Goal: Task Accomplishment & Management: Use online tool/utility

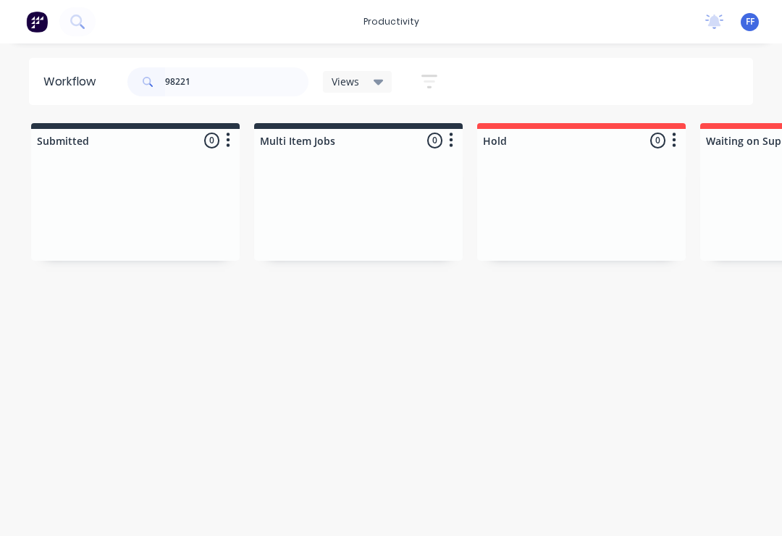
click at [237, 198] on div at bounding box center [135, 206] width 209 height 109
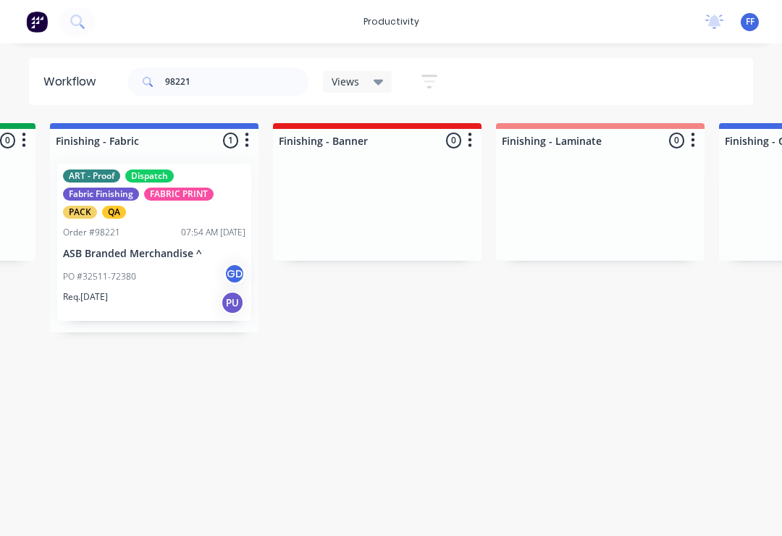
scroll to position [0, 2659]
click at [153, 272] on div "PO #32511-72380 GD" at bounding box center [153, 277] width 182 height 28
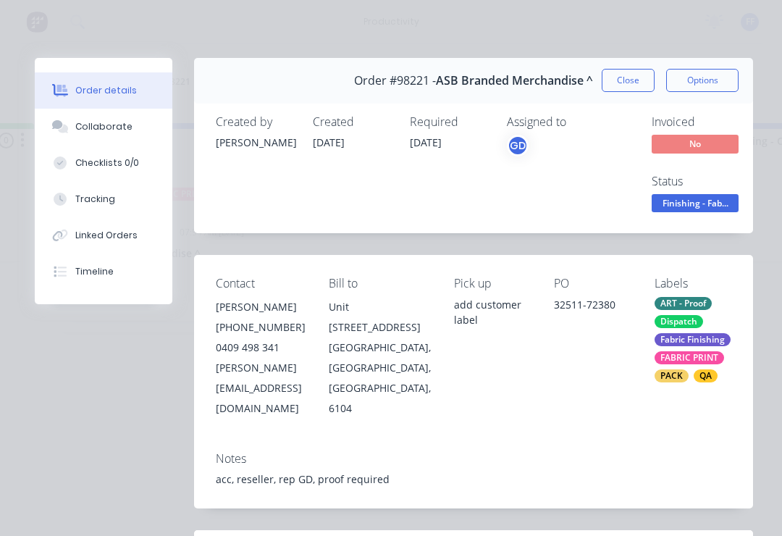
click at [119, 122] on div "Collaborate" at bounding box center [103, 126] width 57 height 13
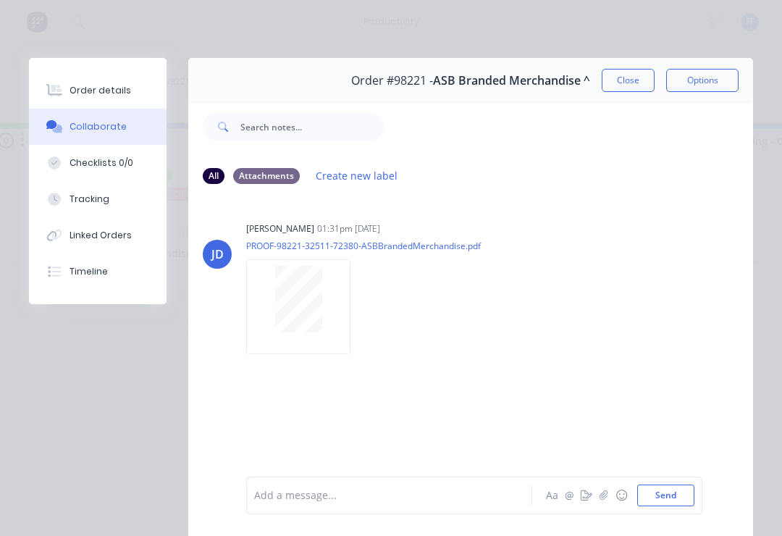
click at [598, 500] on button "button" at bounding box center [603, 495] width 17 height 17
click at [680, 500] on button "Send" at bounding box center [665, 495] width 57 height 22
click at [604, 503] on button "button" at bounding box center [603, 495] width 17 height 17
click at [683, 496] on button "Send" at bounding box center [665, 495] width 57 height 22
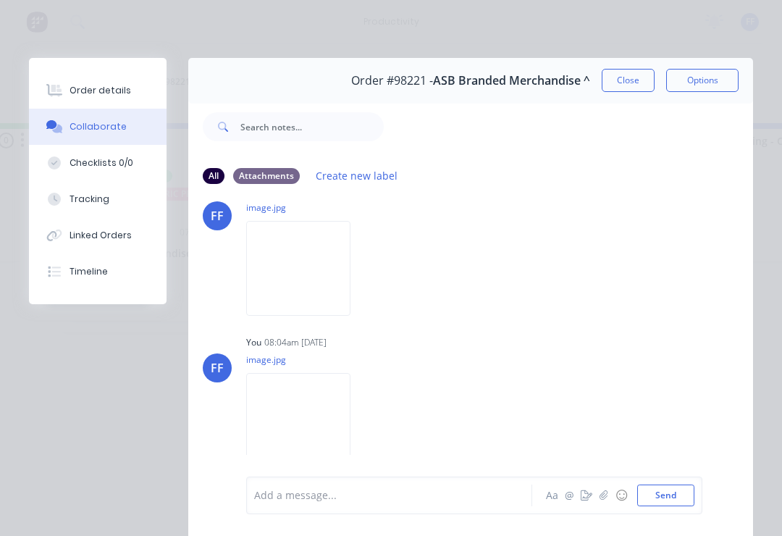
scroll to position [191, 0]
click at [632, 84] on button "Close" at bounding box center [628, 80] width 53 height 23
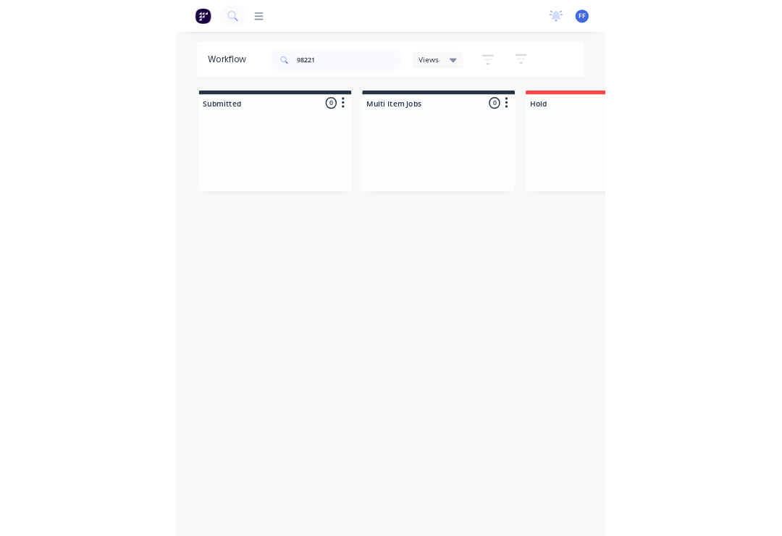
scroll to position [0, 2659]
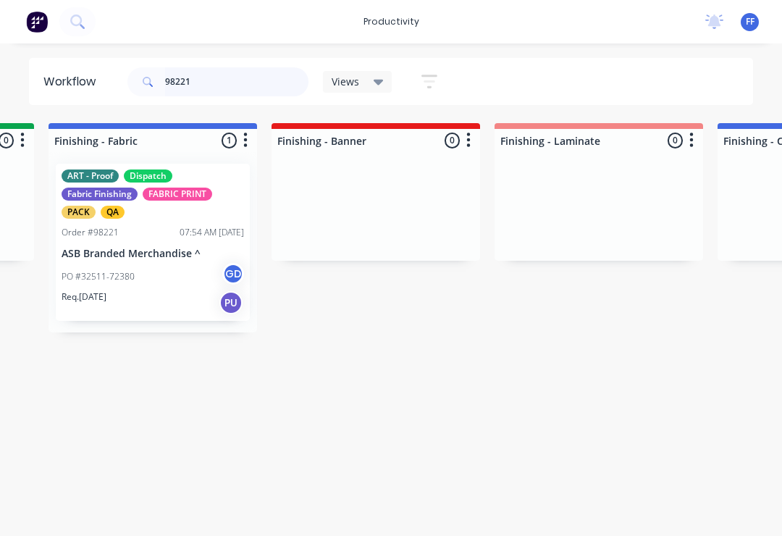
click at [220, 87] on input "98221" at bounding box center [236, 81] width 143 height 29
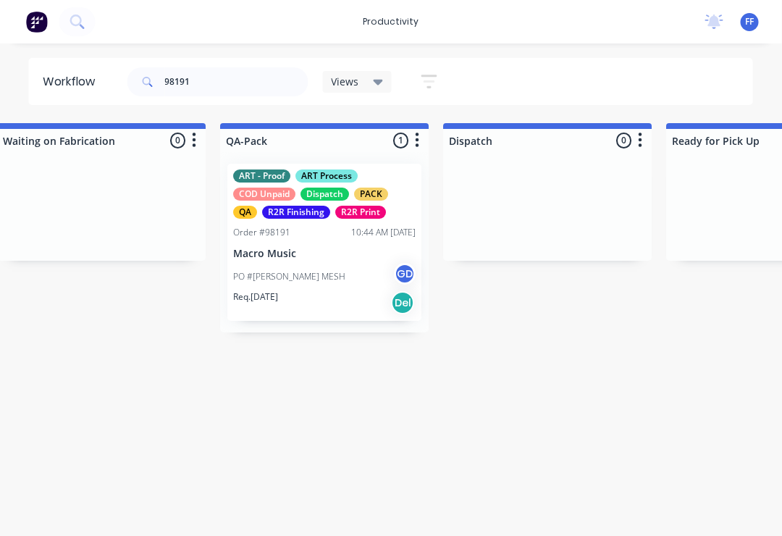
scroll to position [0, 3602]
click at [336, 247] on div "ART - Proof ART Process COD Unpaid Dispatch PACK QA R2R Finishing R2R Print Ord…" at bounding box center [324, 242] width 194 height 157
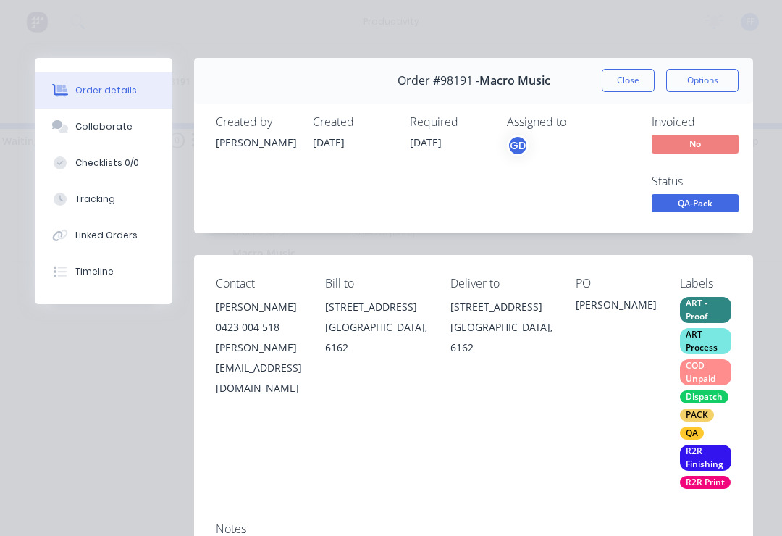
click at [119, 125] on div "Collaborate" at bounding box center [103, 126] width 57 height 13
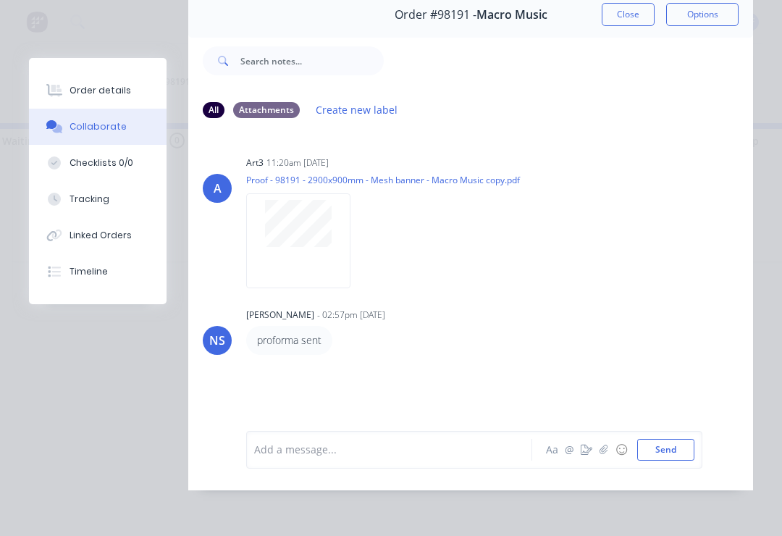
scroll to position [88, 0]
click at [605, 455] on button "button" at bounding box center [603, 449] width 17 height 17
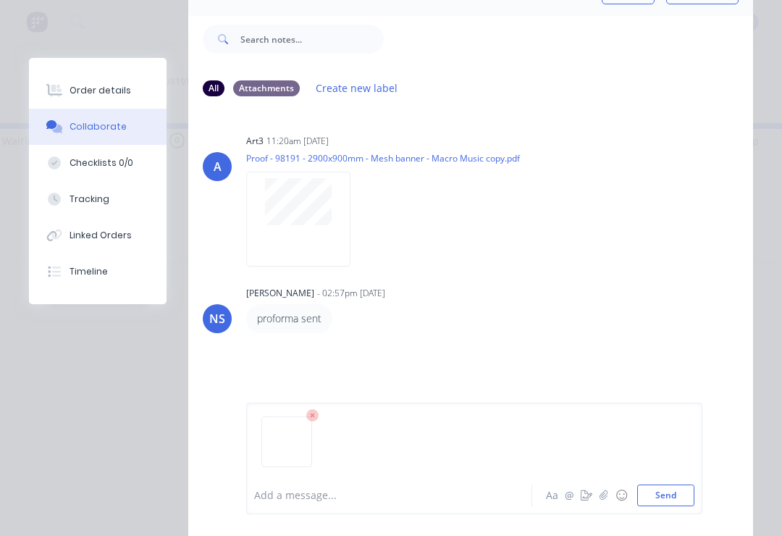
click at [686, 498] on button "Send" at bounding box center [665, 495] width 57 height 22
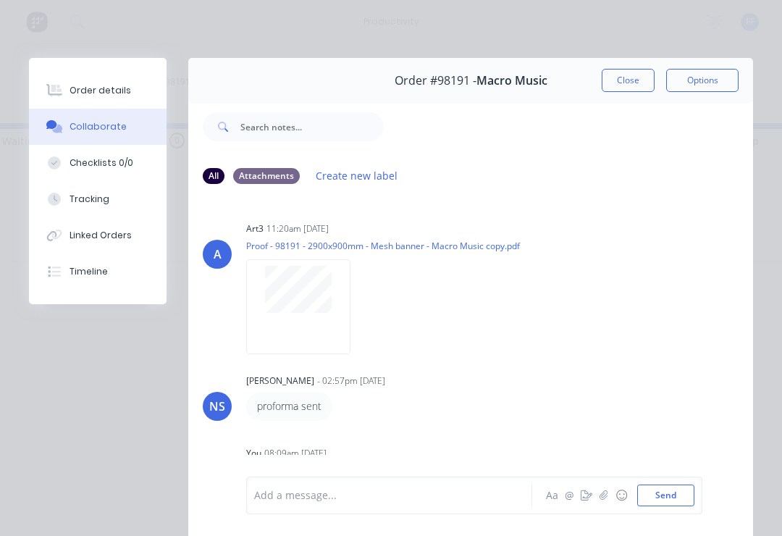
scroll to position [0, 0]
click at [626, 76] on button "Close" at bounding box center [628, 80] width 53 height 23
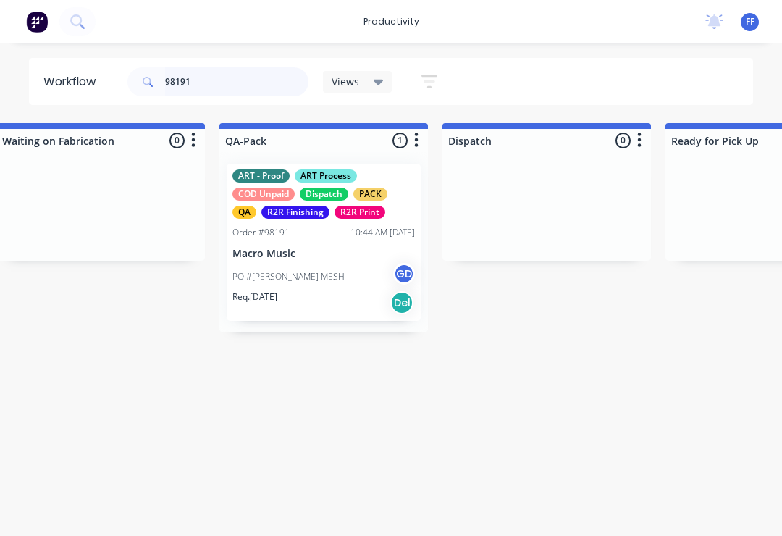
click at [214, 87] on input "98191" at bounding box center [236, 81] width 143 height 29
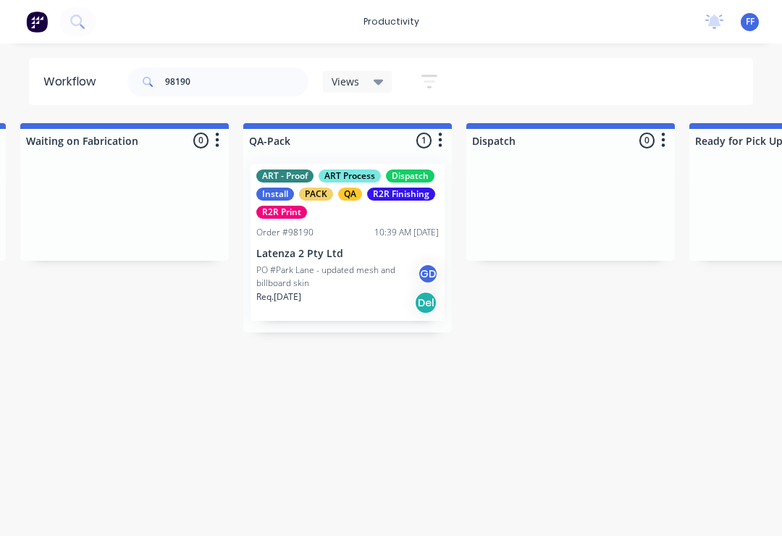
scroll to position [0, 3588]
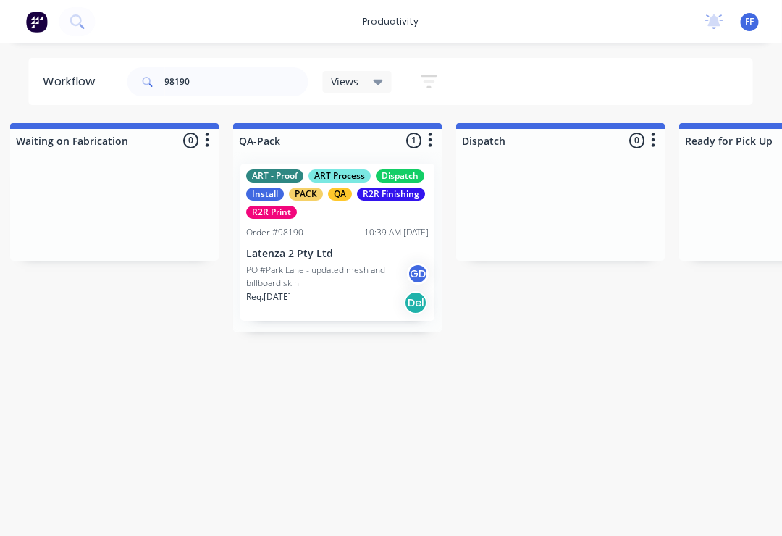
click at [346, 251] on p "Latenza 2 Pty Ltd" at bounding box center [338, 254] width 182 height 12
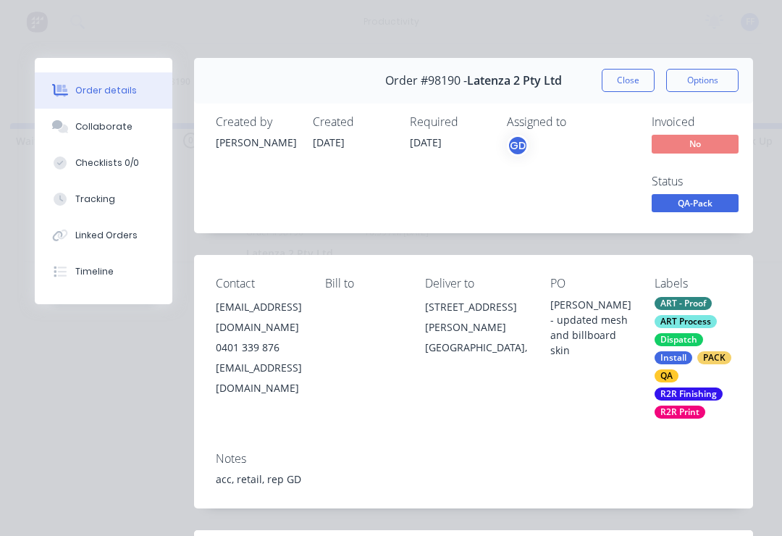
click at [121, 125] on div "Collaborate" at bounding box center [103, 126] width 57 height 13
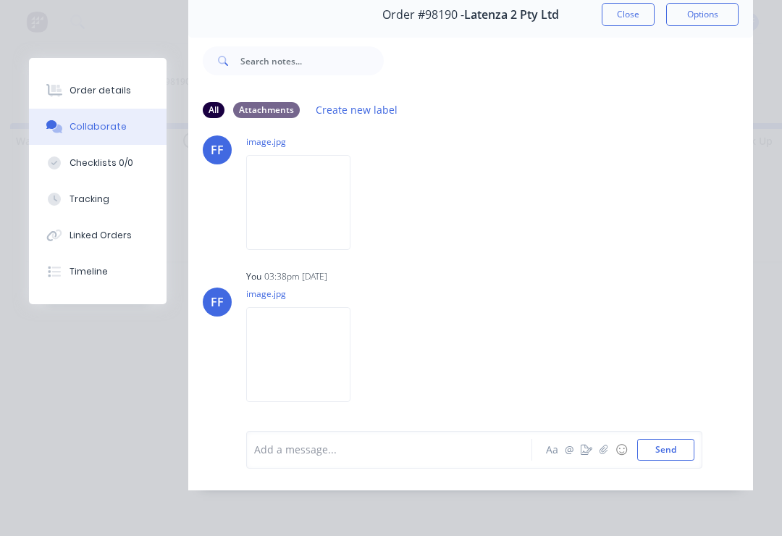
scroll to position [88, 0]
click at [323, 361] on img at bounding box center [298, 354] width 104 height 95
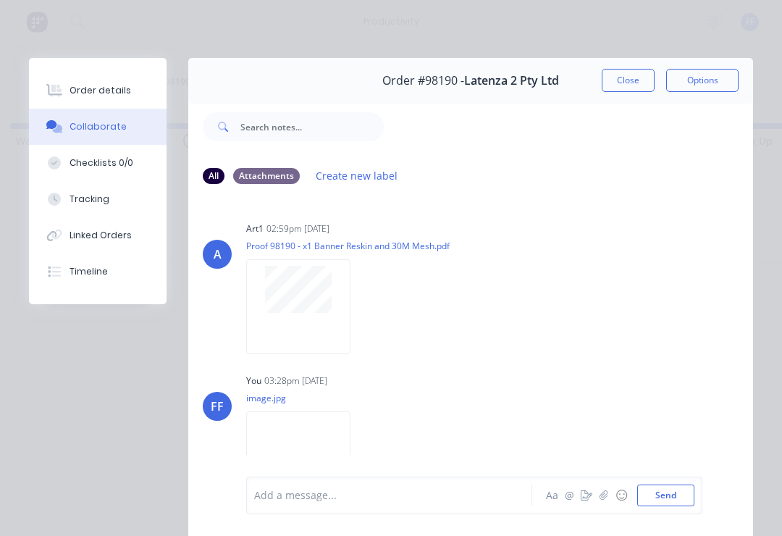
scroll to position [0, 0]
click at [629, 80] on button "Close" at bounding box center [628, 80] width 53 height 23
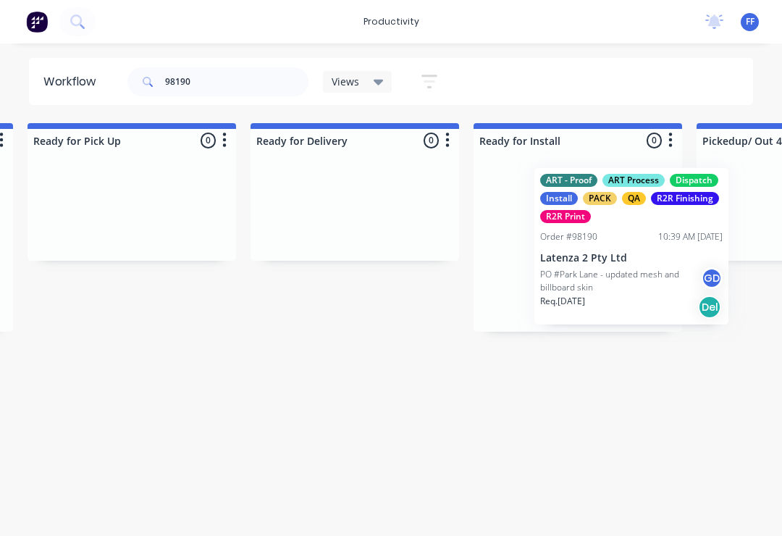
scroll to position [0, 4242]
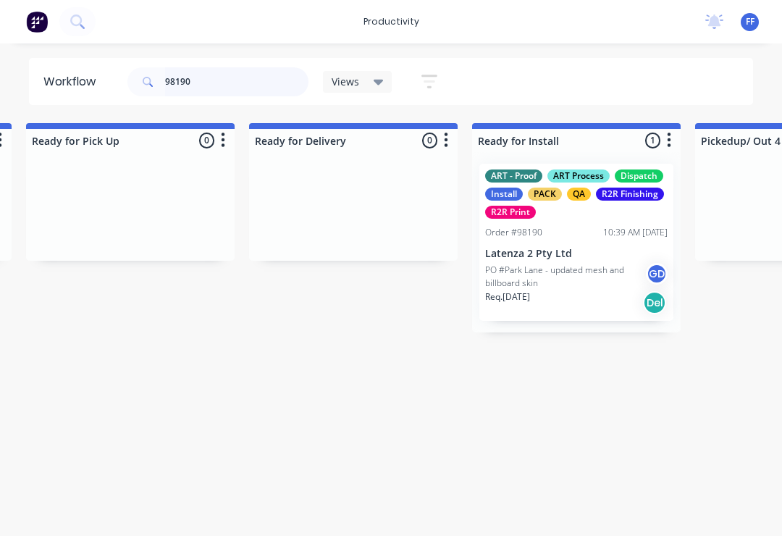
click at [225, 91] on input "98190" at bounding box center [236, 81] width 143 height 29
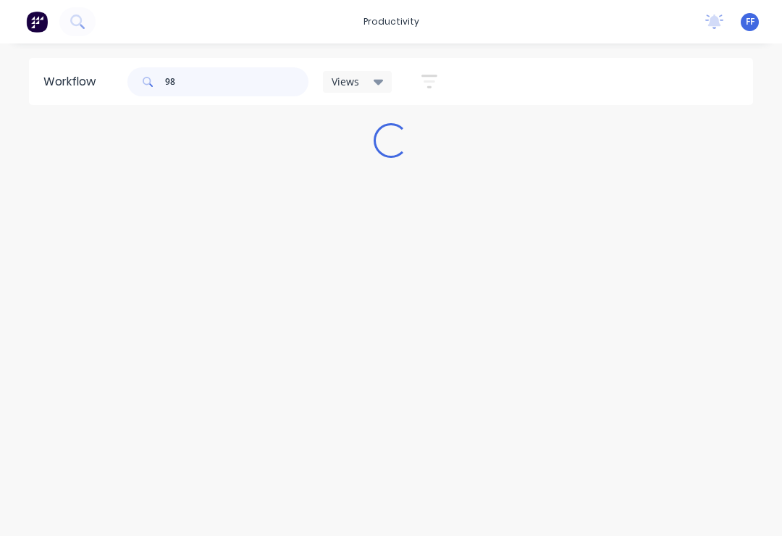
scroll to position [0, 0]
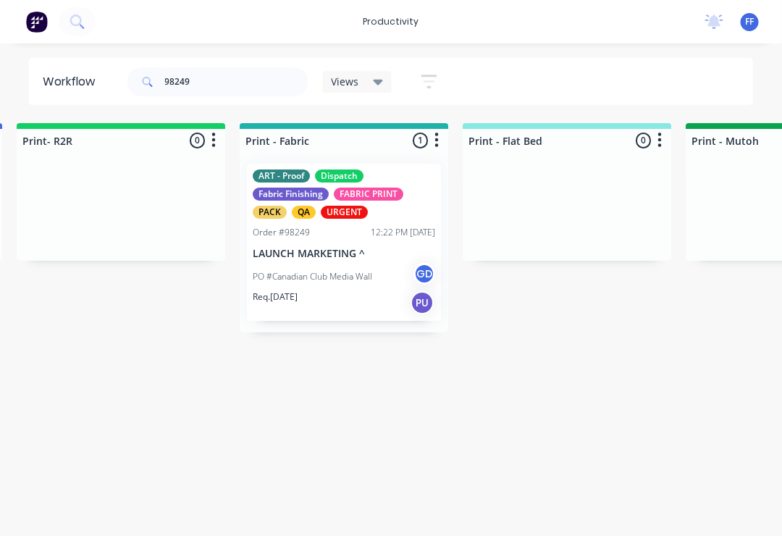
scroll to position [0, 1796]
click at [345, 240] on div "ART - Proof Dispatch Fabric Finishing FABRIC PRINT PACK QA URGENT Order #98249 …" at bounding box center [346, 242] width 194 height 157
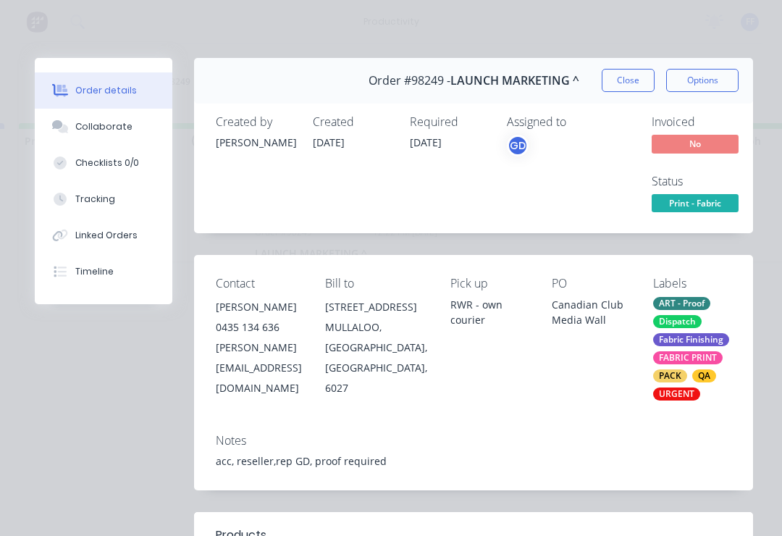
click at [104, 121] on div "Collaborate" at bounding box center [103, 126] width 57 height 13
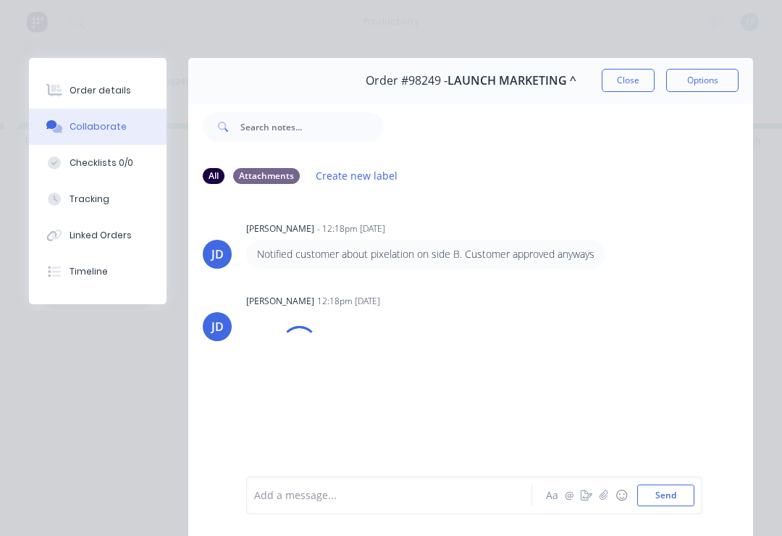
click at [605, 497] on icon "button" at bounding box center [603, 494] width 8 height 9
click at [676, 492] on button "Send" at bounding box center [665, 495] width 57 height 22
click at [608, 498] on icon "button" at bounding box center [603, 495] width 9 height 10
click at [676, 491] on button "Send" at bounding box center [665, 495] width 57 height 22
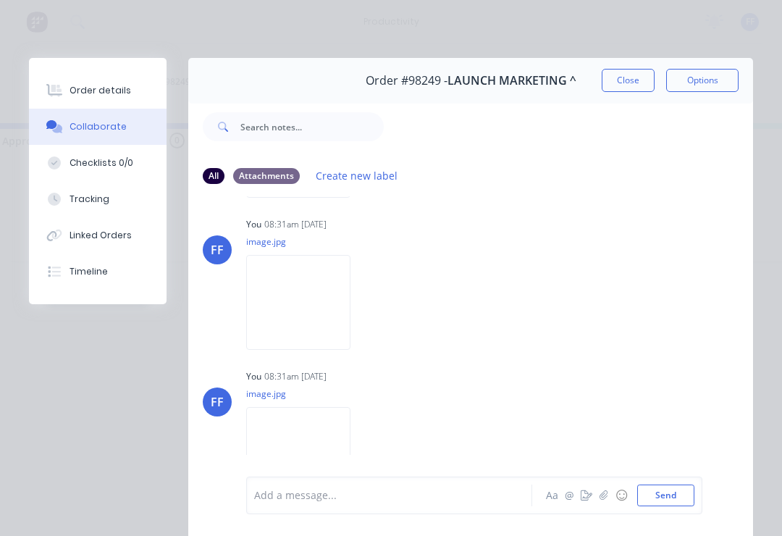
scroll to position [0, 1595]
click at [636, 81] on button "Close" at bounding box center [628, 80] width 53 height 23
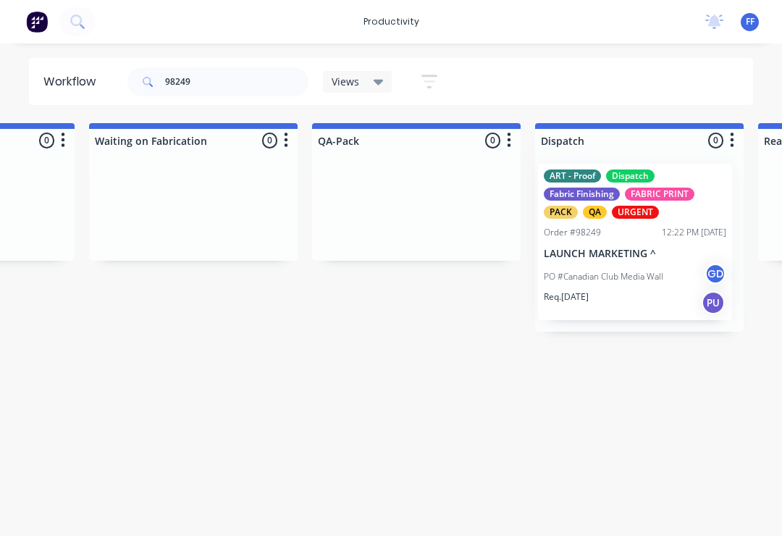
scroll to position [0, 3514]
click at [220, 82] on input "98249" at bounding box center [236, 81] width 143 height 29
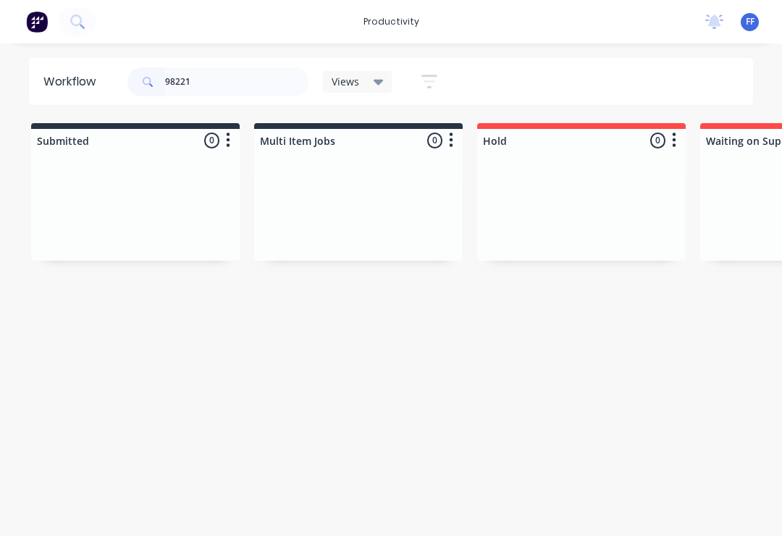
click at [238, 210] on div at bounding box center [135, 206] width 209 height 109
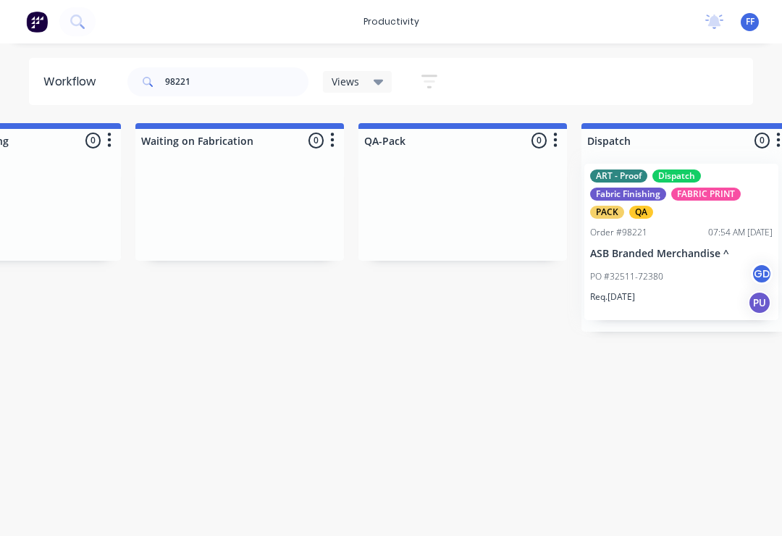
scroll to position [0, 3468]
click at [662, 261] on div "ART - Proof Dispatch Fabric Finishing FABRIC PRINT PACK QA Order #98221 07:54 A…" at bounding box center [681, 242] width 194 height 157
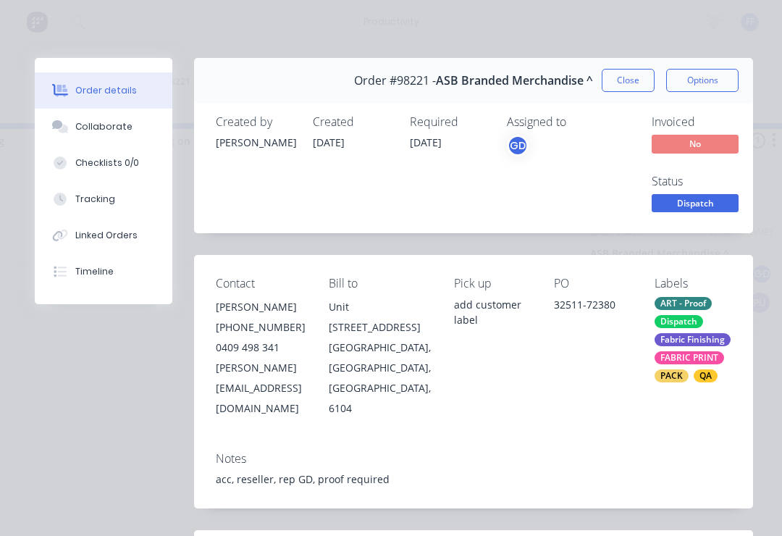
click at [116, 124] on div "Collaborate" at bounding box center [103, 126] width 57 height 13
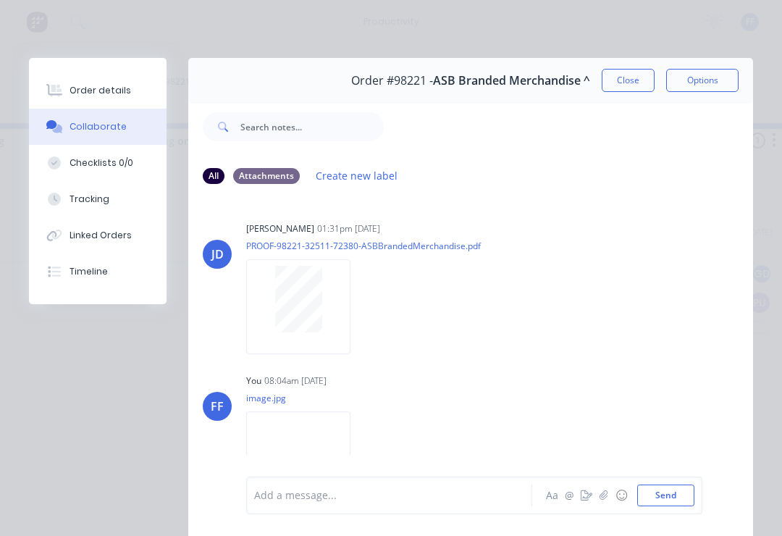
scroll to position [-4, 0]
click at [628, 76] on button "Close" at bounding box center [628, 80] width 53 height 23
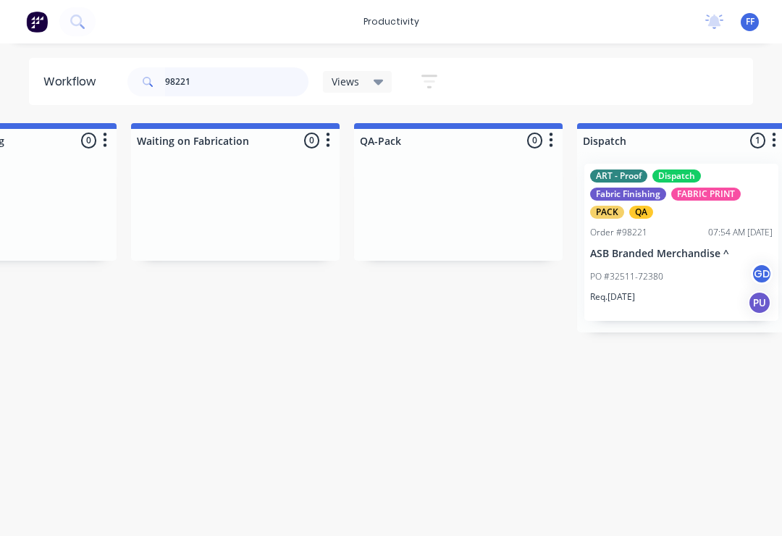
click at [214, 91] on input "98221" at bounding box center [236, 81] width 143 height 29
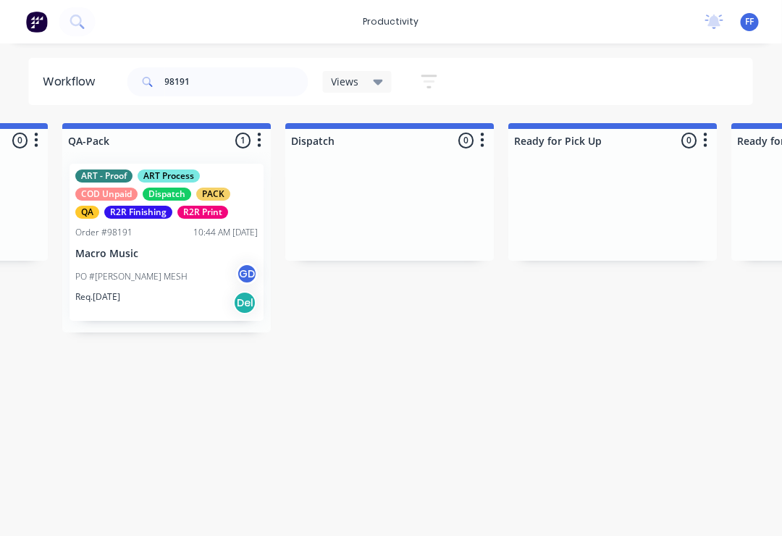
click at [184, 241] on div "ART - Proof ART Process COD Unpaid Dispatch PACK QA R2R Finishing R2R Print Ord…" at bounding box center [167, 242] width 194 height 157
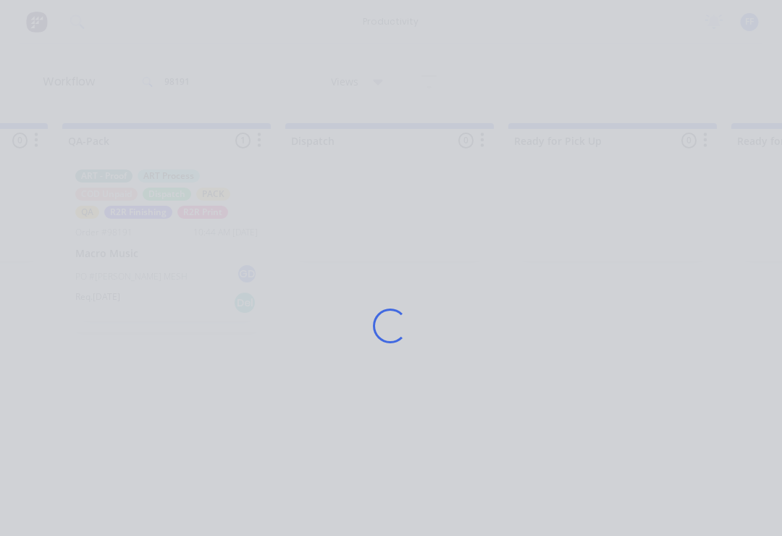
scroll to position [0, 3760]
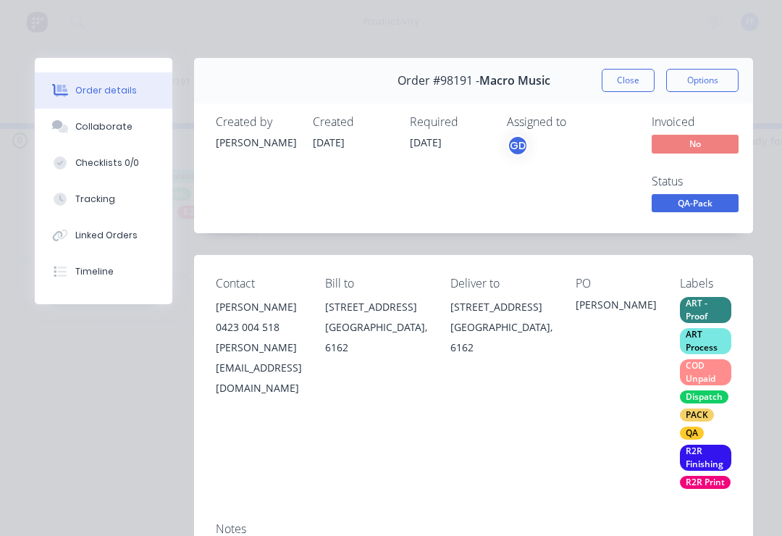
click at [114, 134] on button "Collaborate" at bounding box center [104, 127] width 138 height 36
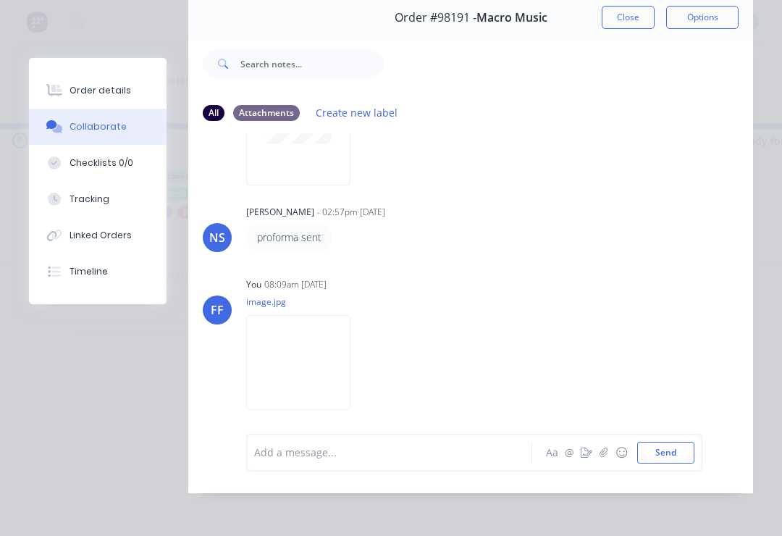
scroll to position [40, 0]
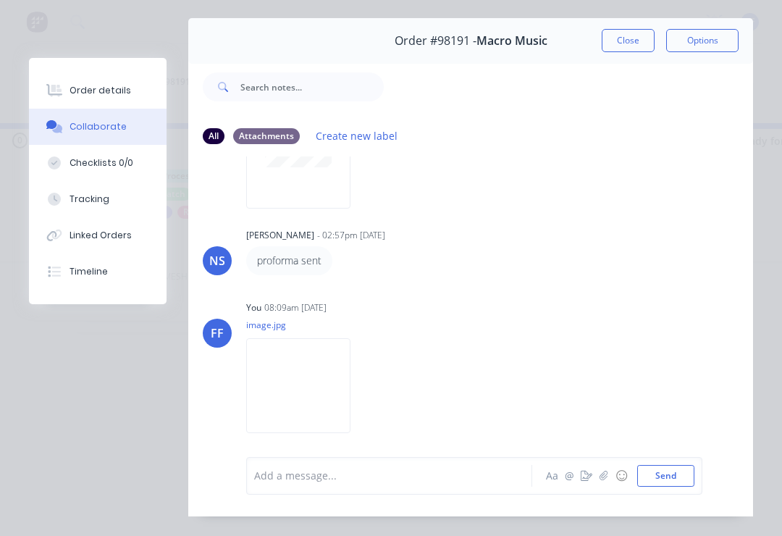
click at [624, 39] on button "Close" at bounding box center [628, 40] width 53 height 23
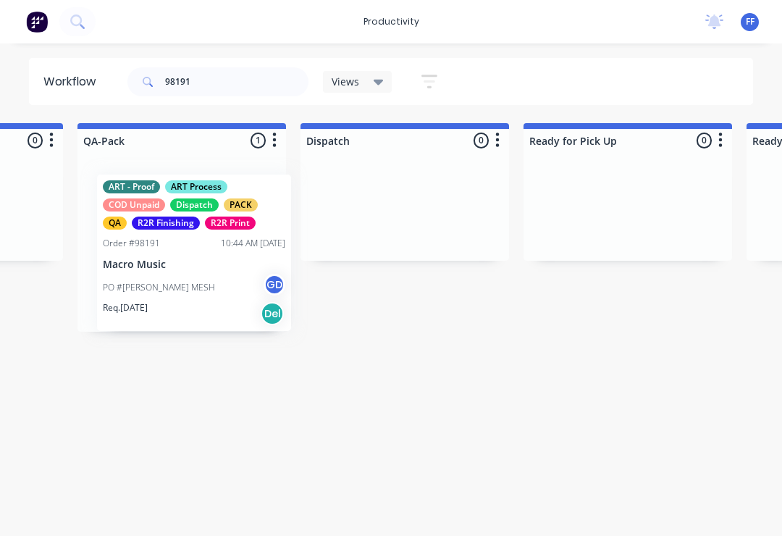
scroll to position [0, 3742]
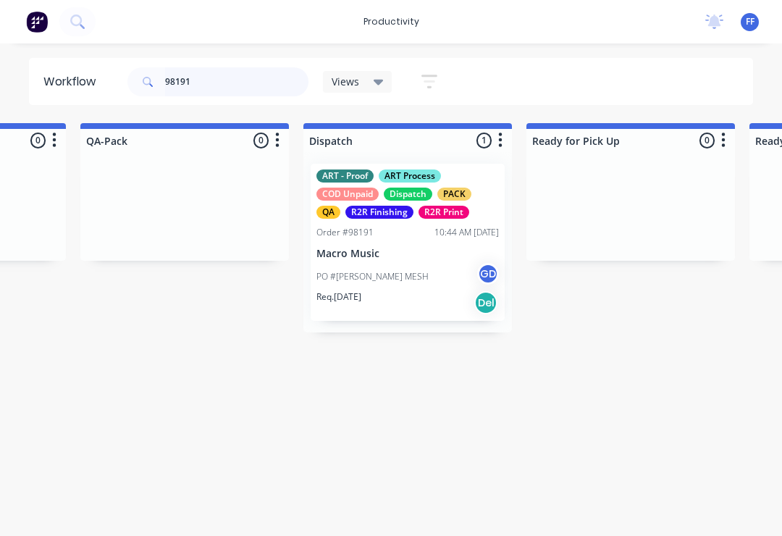
click at [206, 83] on input "98191" at bounding box center [236, 81] width 143 height 29
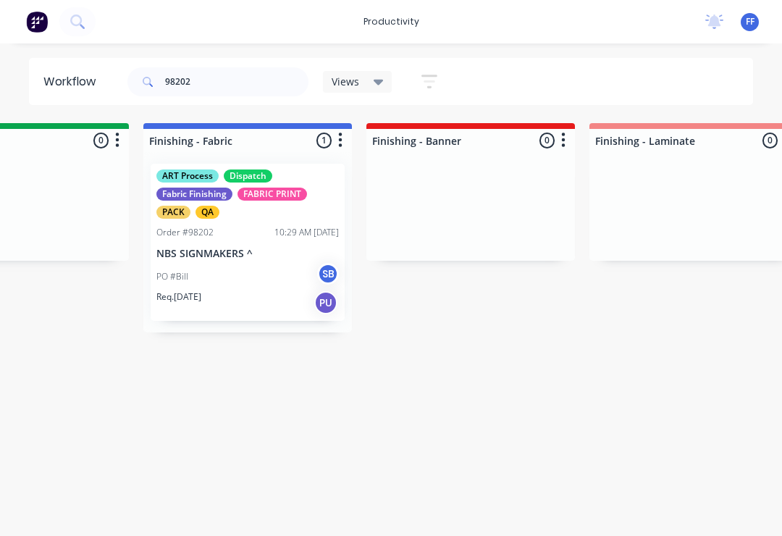
scroll to position [0, 2613]
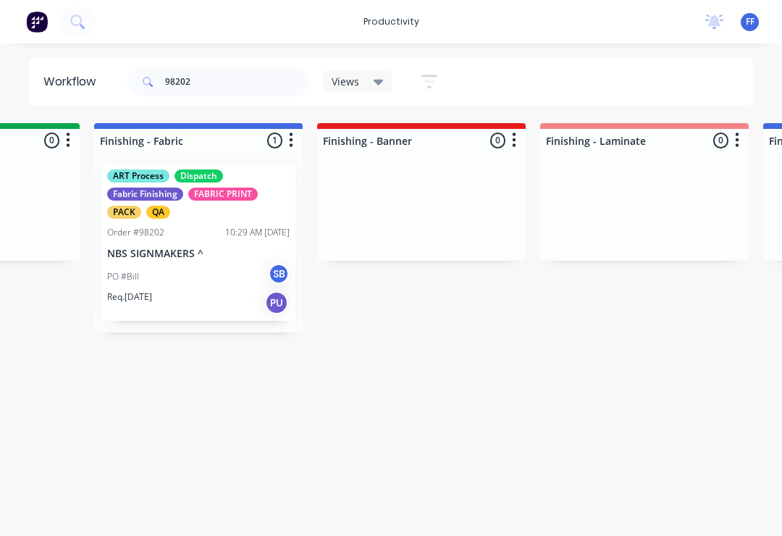
click at [208, 276] on div "PO #Bill SB" at bounding box center [198, 277] width 182 height 28
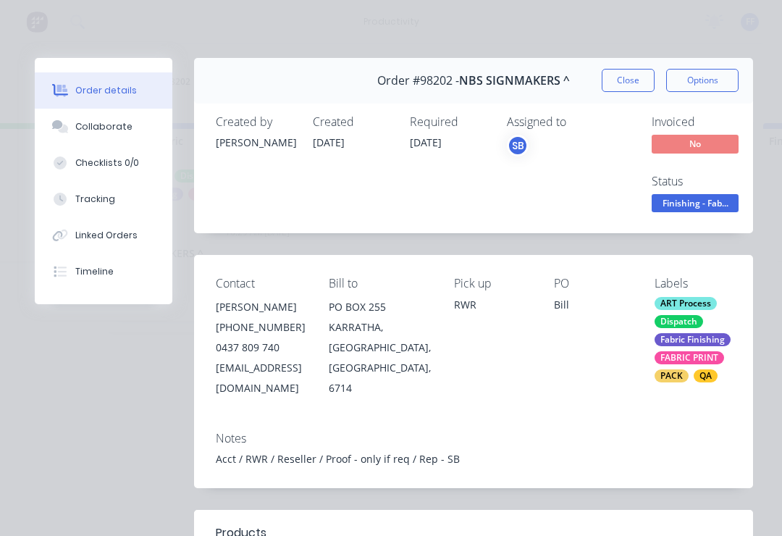
click at [114, 136] on button "Collaborate" at bounding box center [104, 127] width 138 height 36
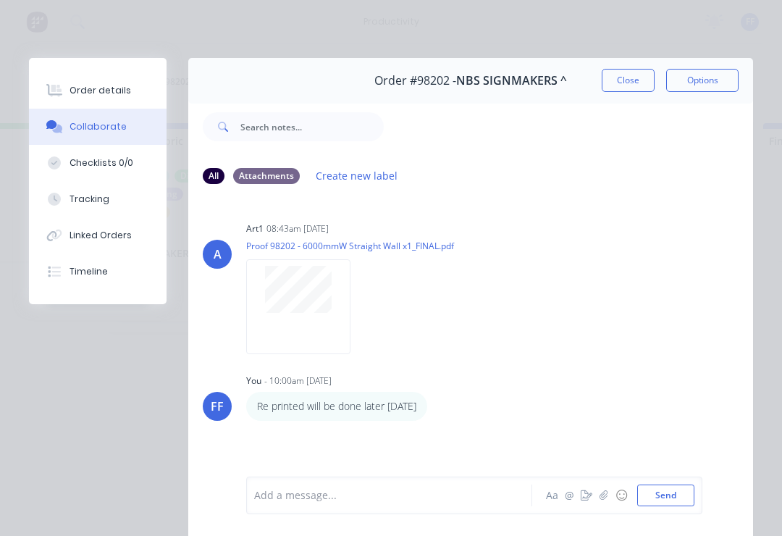
click at [599, 494] on button "button" at bounding box center [603, 495] width 17 height 17
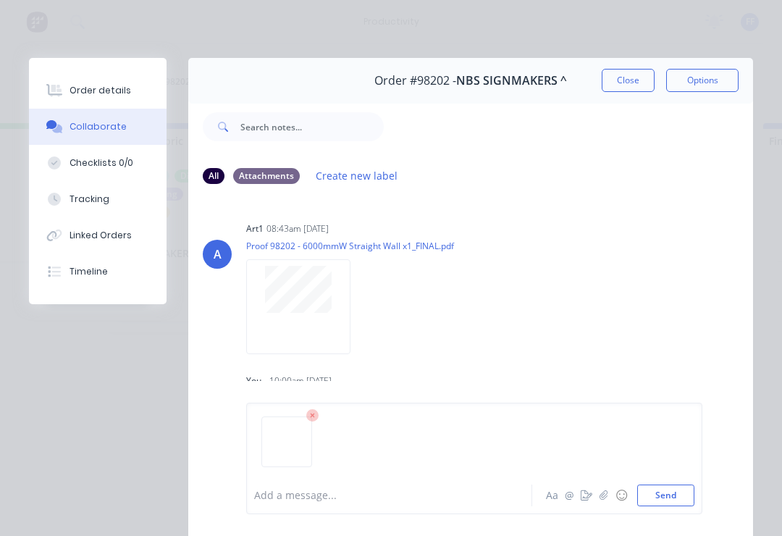
click at [689, 492] on button "Send" at bounding box center [665, 495] width 57 height 22
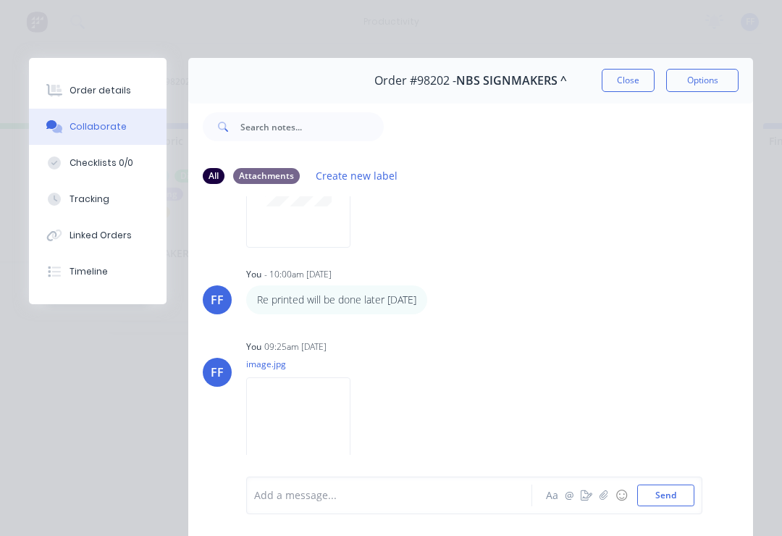
scroll to position [106, 0]
click at [633, 74] on button "Close" at bounding box center [628, 80] width 53 height 23
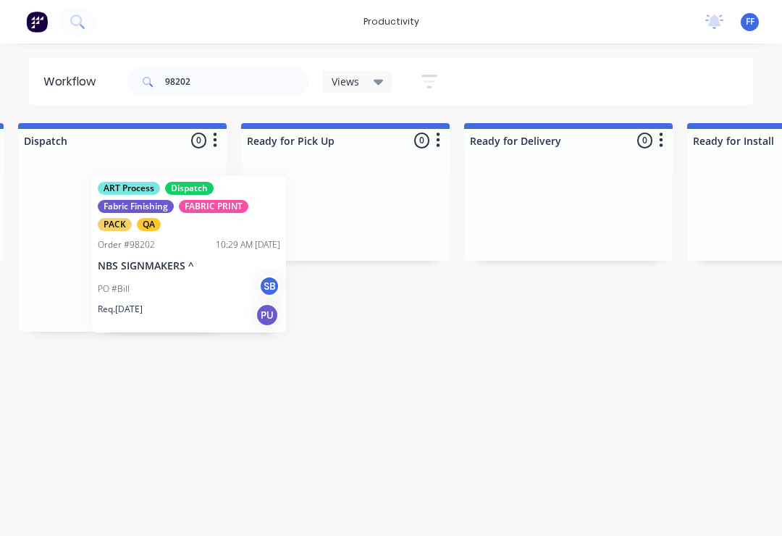
scroll to position [0, 4003]
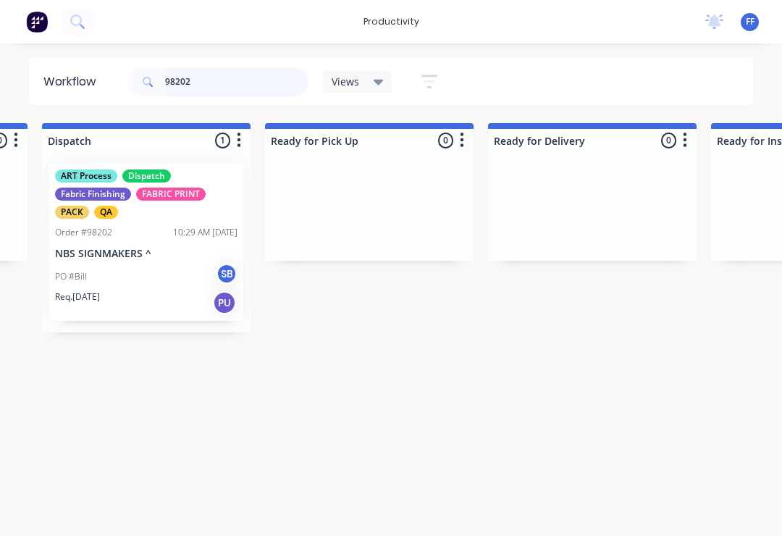
click at [219, 80] on input "98202" at bounding box center [236, 81] width 143 height 29
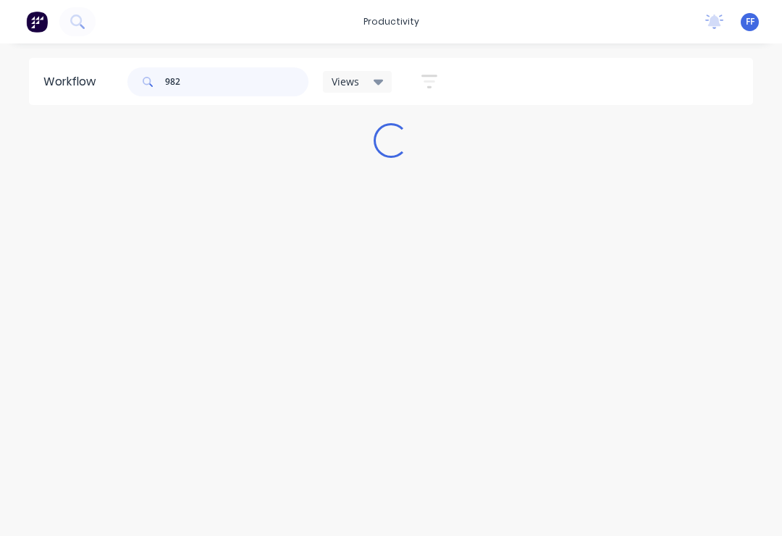
scroll to position [0, 0]
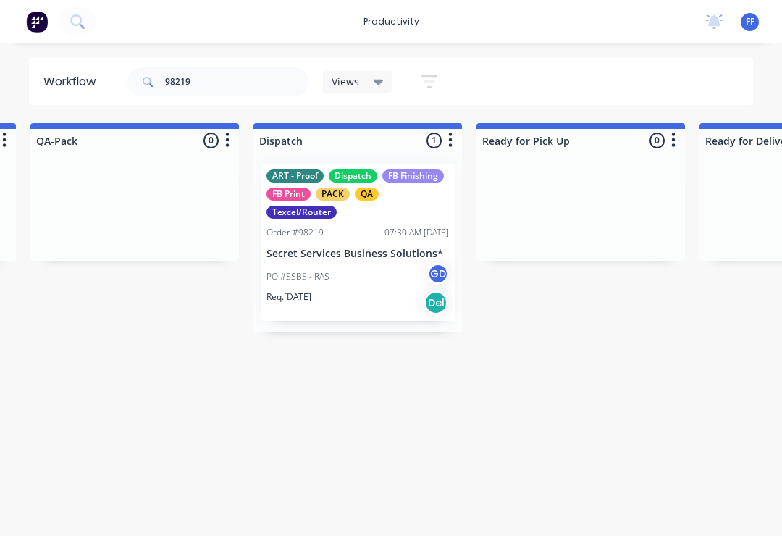
scroll to position [0, 3799]
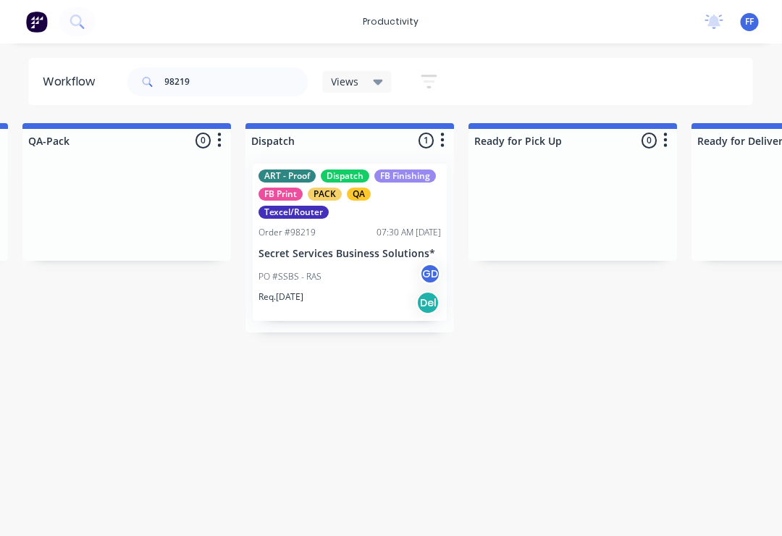
click at [354, 239] on div "ART - Proof Dispatch FB Finishing FB Print PACK QA Texcel/Router Order #98219 0…" at bounding box center [350, 242] width 194 height 157
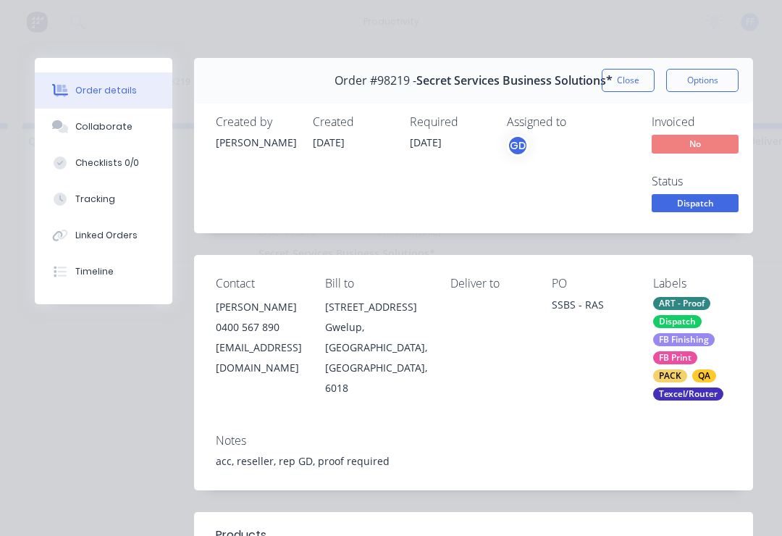
click at [116, 130] on div "Collaborate" at bounding box center [103, 126] width 57 height 13
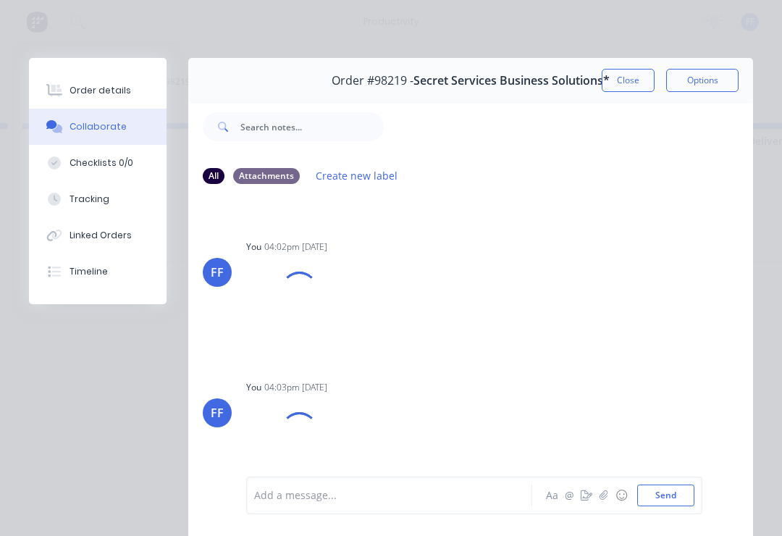
scroll to position [964, 0]
click at [601, 501] on button "button" at bounding box center [603, 495] width 17 height 17
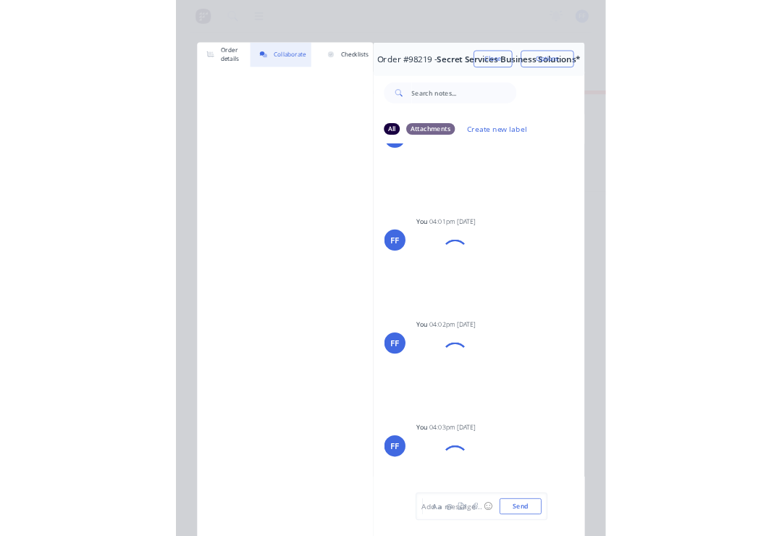
scroll to position [0, 3800]
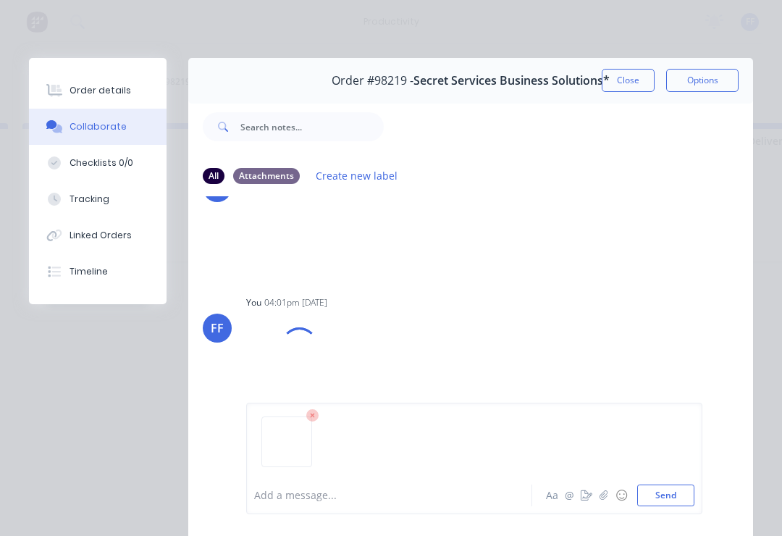
click at [684, 494] on button "Send" at bounding box center [665, 495] width 57 height 22
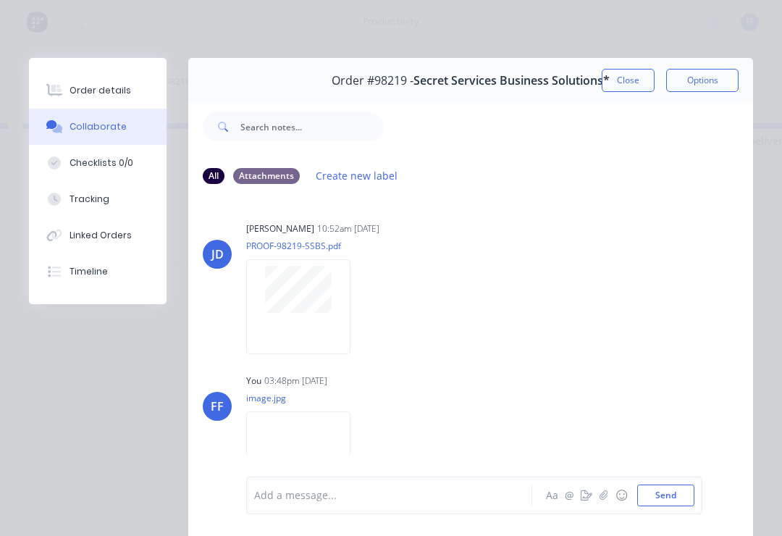
scroll to position [0, 0]
click at [636, 80] on button "Close" at bounding box center [628, 80] width 53 height 23
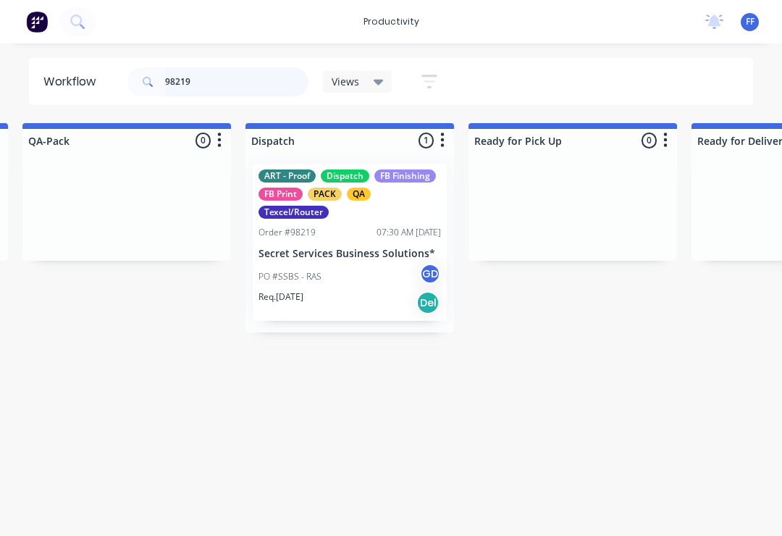
click at [209, 80] on input "98219" at bounding box center [236, 81] width 143 height 29
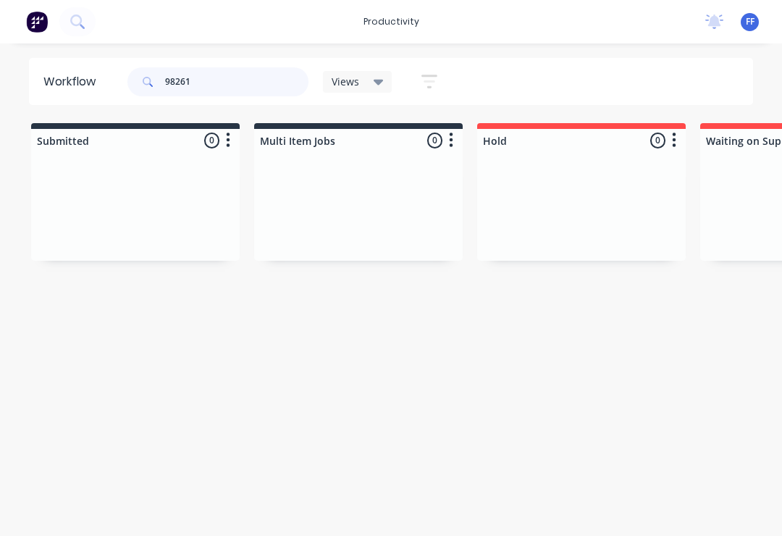
type input "98261"
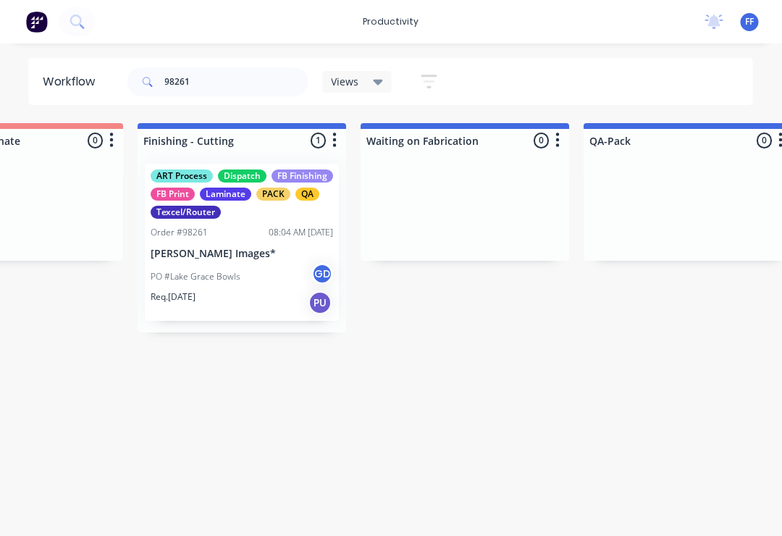
scroll to position [0, 3239]
click at [256, 256] on p "[PERSON_NAME] Images*" at bounding box center [242, 254] width 182 height 12
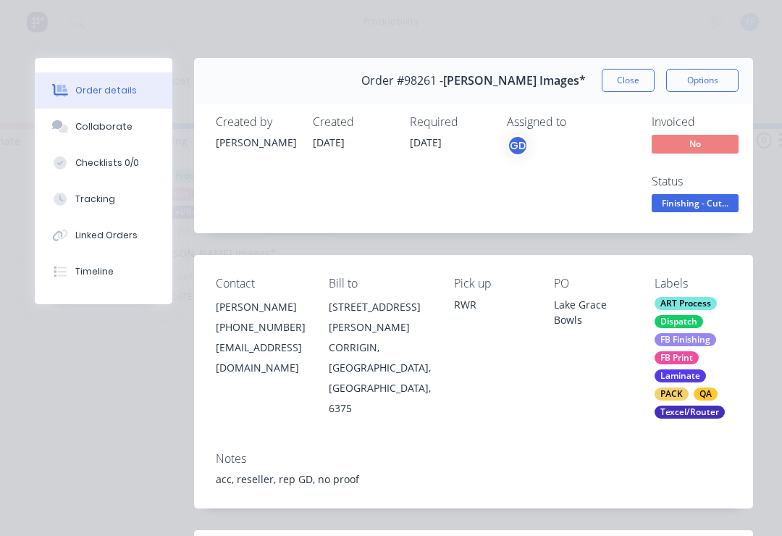
click at [117, 127] on div "Collaborate" at bounding box center [103, 126] width 57 height 13
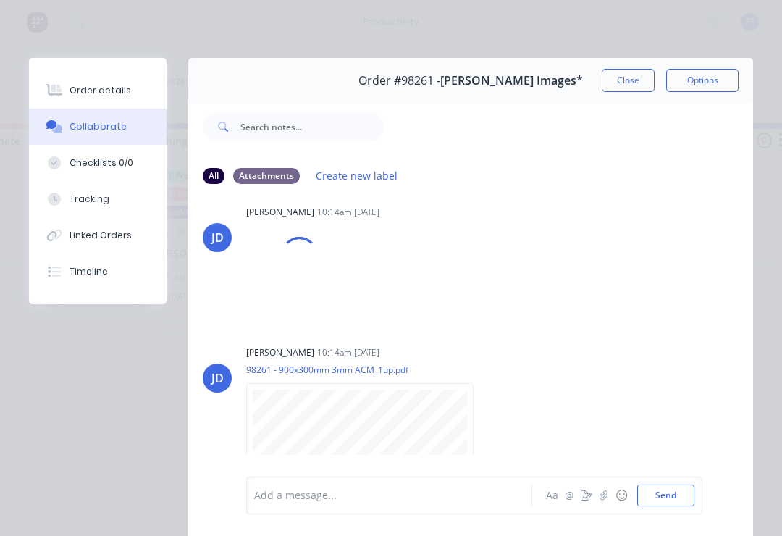
scroll to position [16, 0]
click at [600, 490] on icon "button" at bounding box center [603, 495] width 9 height 10
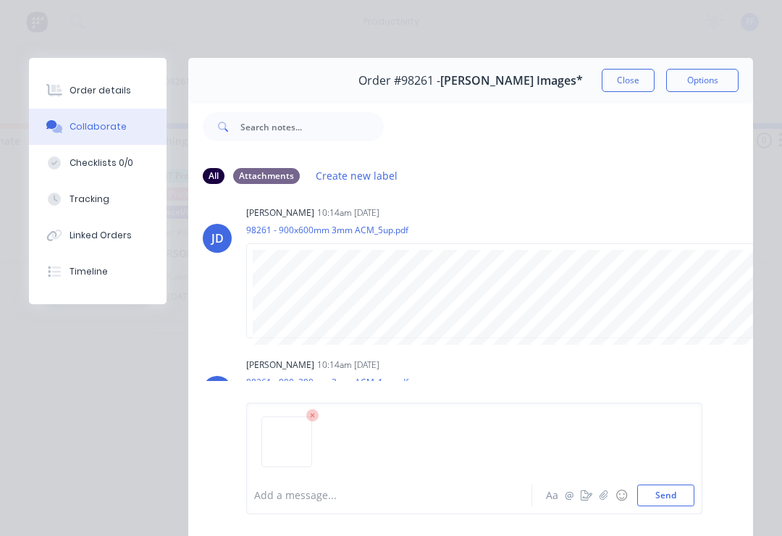
click at [689, 494] on button "Send" at bounding box center [665, 495] width 57 height 22
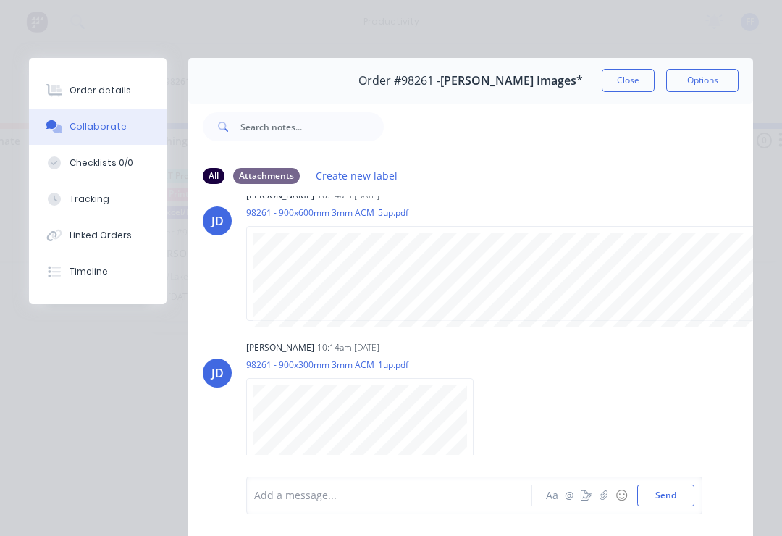
click at [603, 503] on button "button" at bounding box center [603, 495] width 17 height 17
click at [686, 496] on button "Send" at bounding box center [665, 495] width 57 height 22
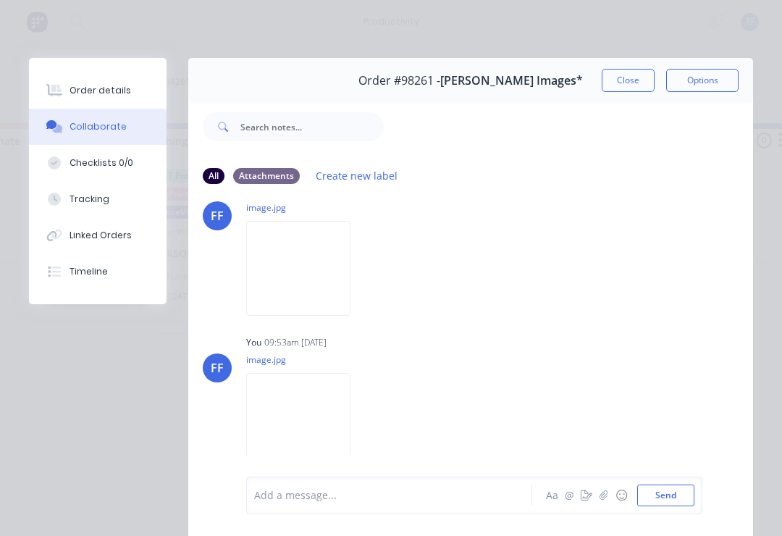
scroll to position [349, 0]
click at [635, 90] on button "Close" at bounding box center [628, 80] width 53 height 23
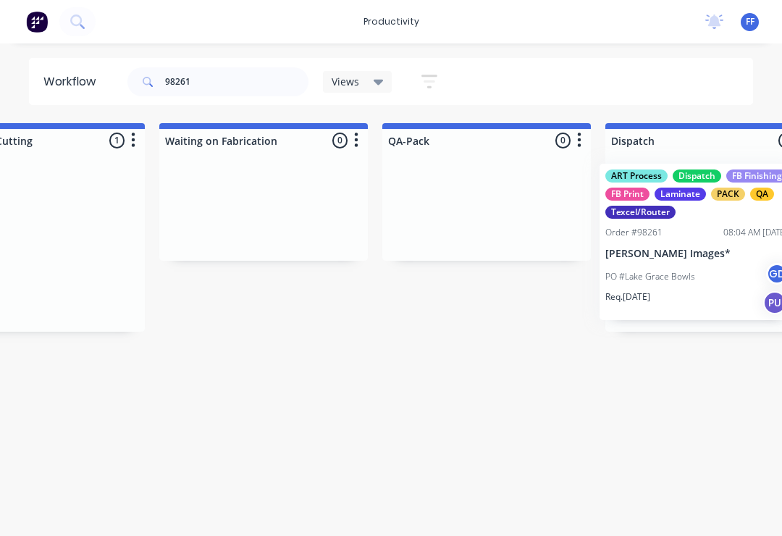
scroll to position [0, 3459]
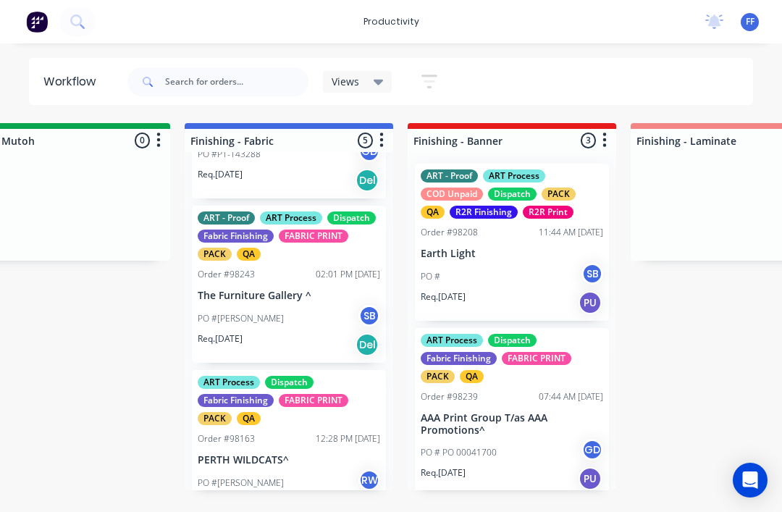
scroll to position [468, 0]
click at [296, 459] on p "PERTH WILDCATS^" at bounding box center [289, 461] width 182 height 12
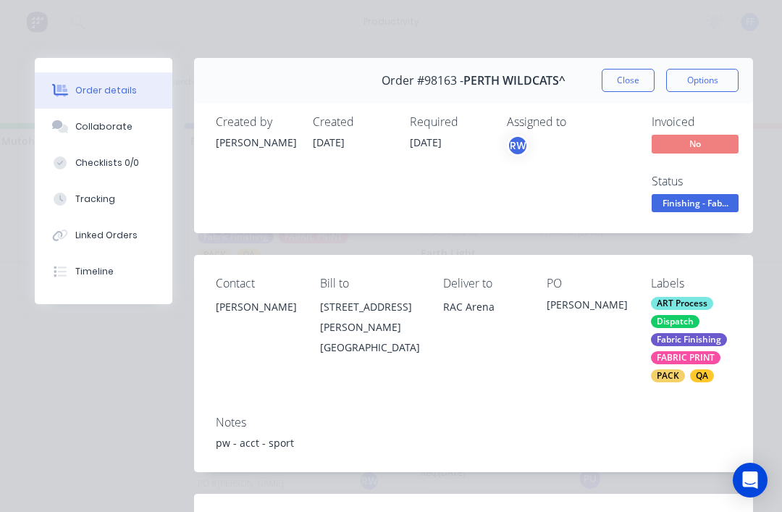
click at [79, 195] on div "Tracking" at bounding box center [95, 199] width 40 height 13
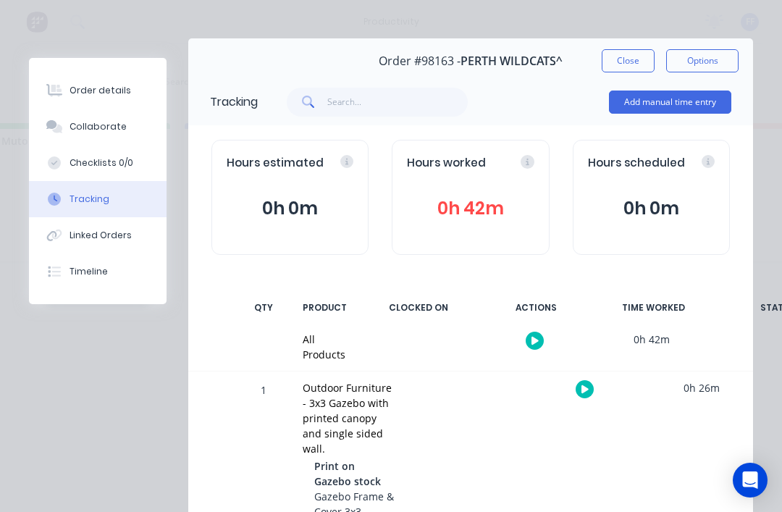
scroll to position [4, 0]
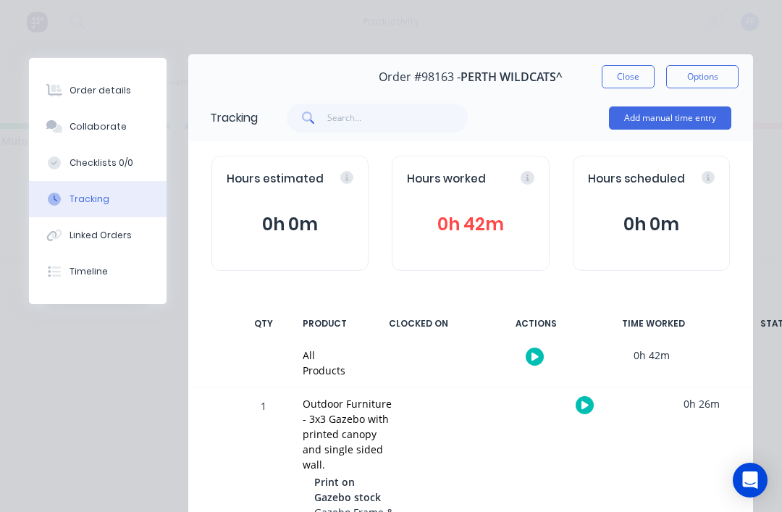
click at [636, 75] on button "Close" at bounding box center [628, 76] width 53 height 23
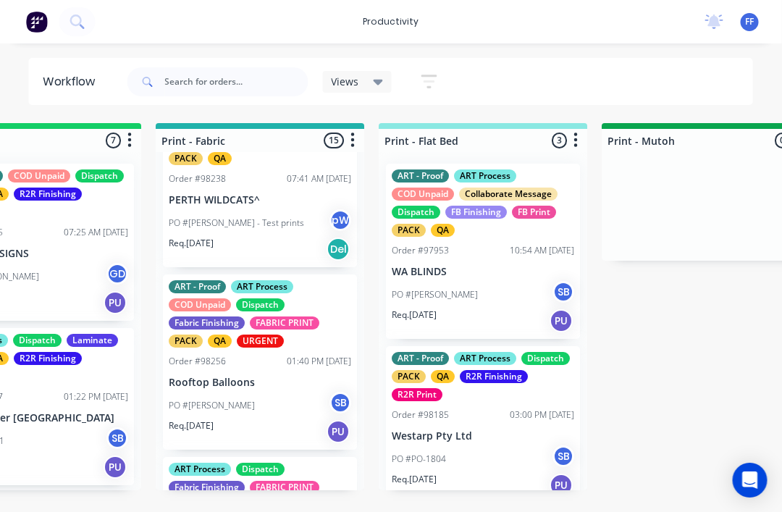
scroll to position [747, 0]
click at [196, 218] on p "PO #[PERSON_NAME] - Test prints" at bounding box center [236, 222] width 135 height 13
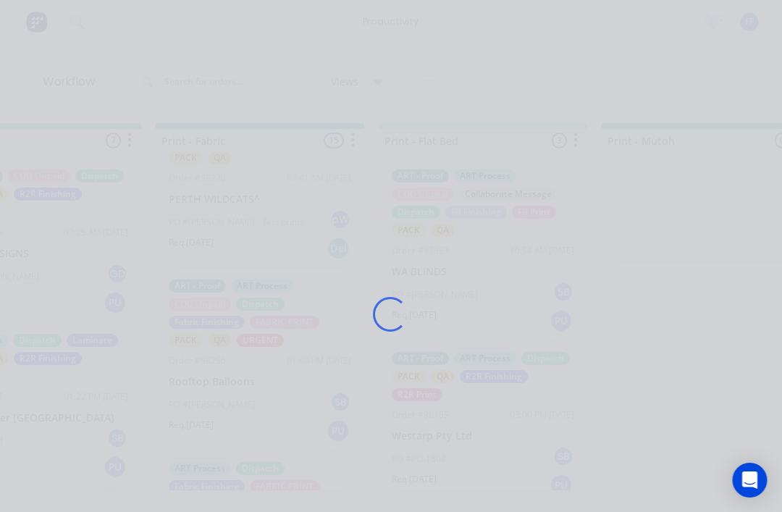
scroll to position [0, 1882]
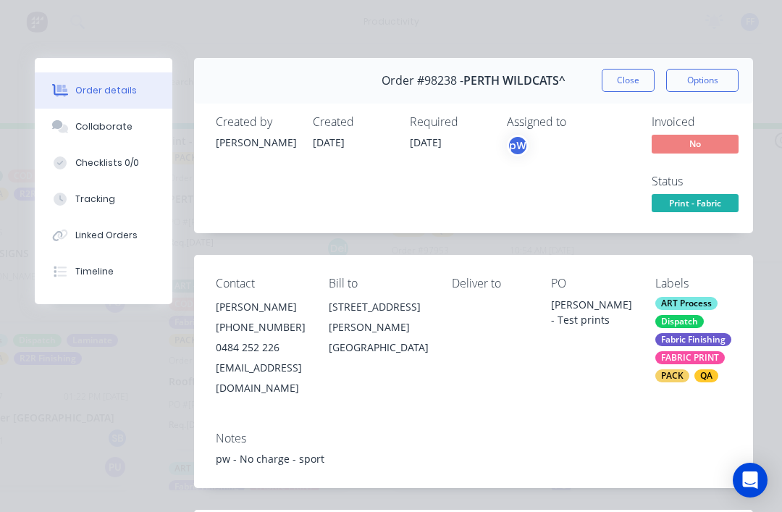
click at [623, 78] on button "Close" at bounding box center [628, 80] width 53 height 23
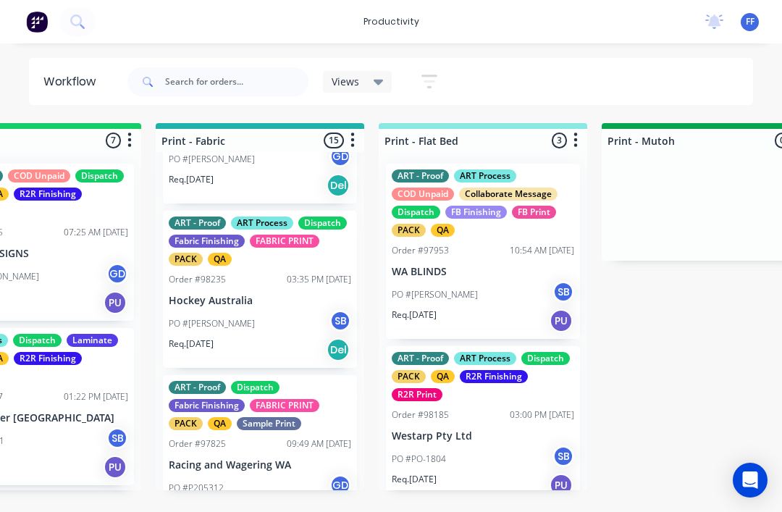
scroll to position [2176, 0]
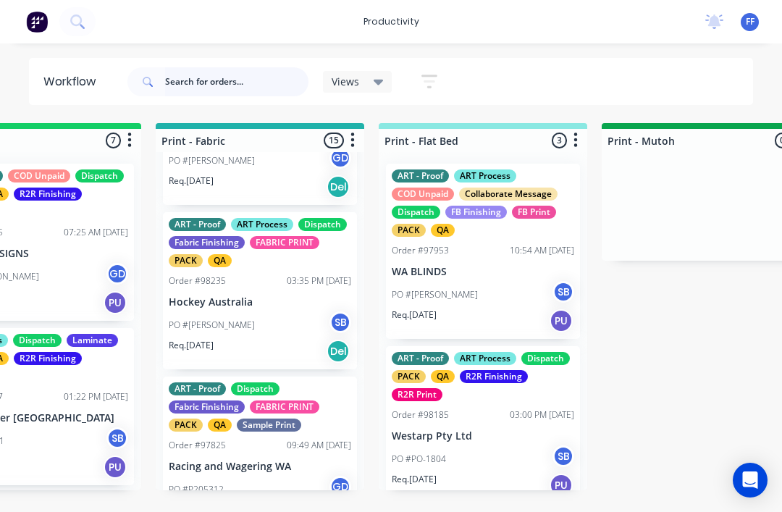
click at [182, 83] on input "text" at bounding box center [236, 81] width 143 height 29
click at [196, 90] on input "text" at bounding box center [236, 81] width 143 height 29
type input "98193"
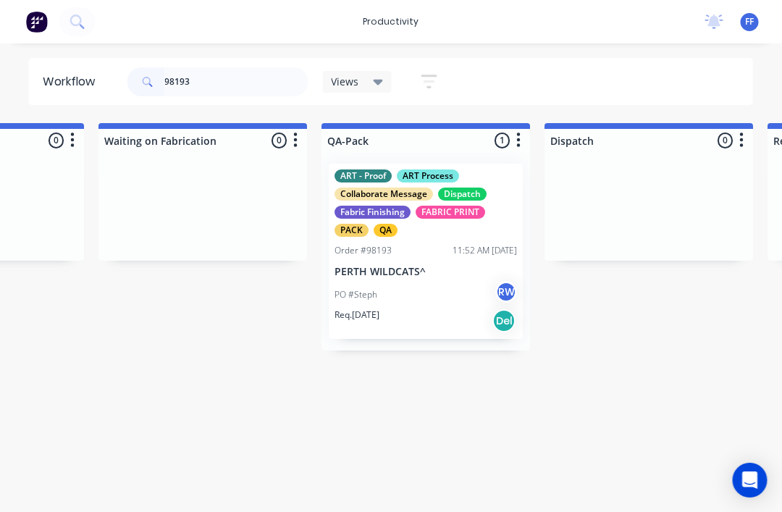
scroll to position [0, 3501]
click at [476, 292] on div "PO #Steph RW" at bounding box center [425, 295] width 182 height 28
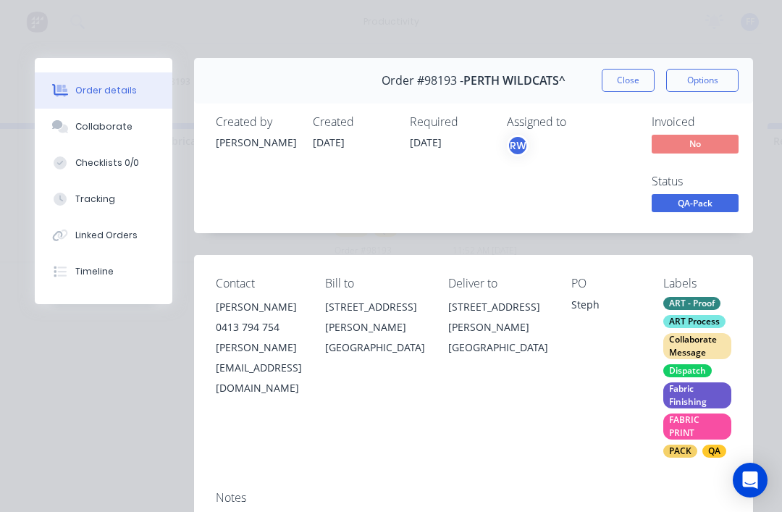
click at [82, 200] on div "Tracking" at bounding box center [95, 199] width 40 height 13
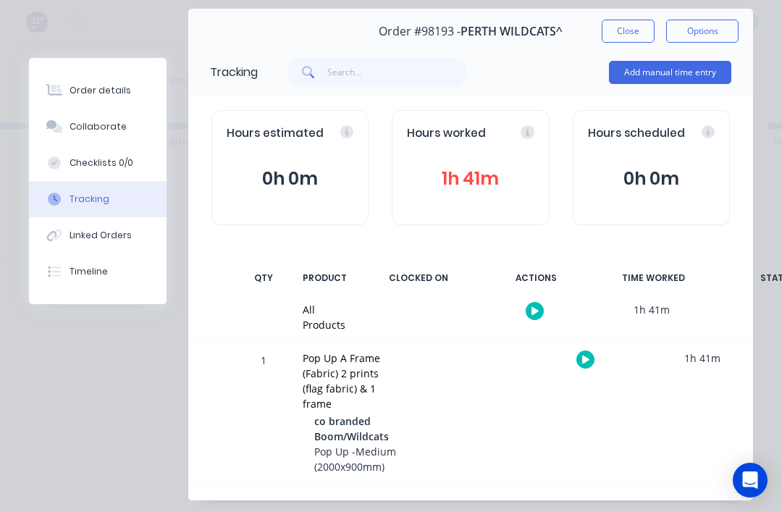
scroll to position [69, 0]
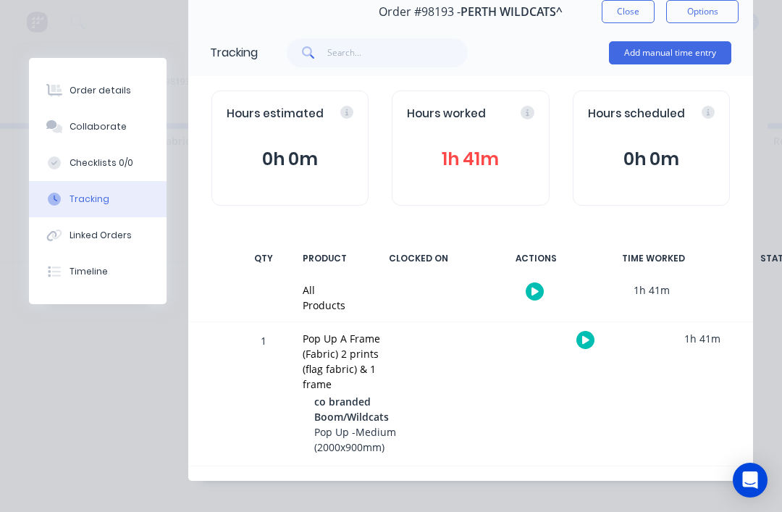
click at [592, 342] on button "button" at bounding box center [585, 340] width 18 height 18
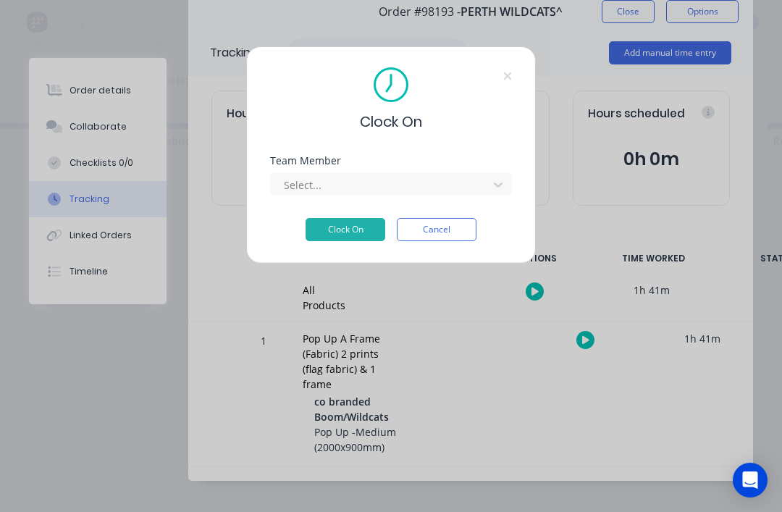
click at [499, 190] on icon at bounding box center [498, 184] width 14 height 14
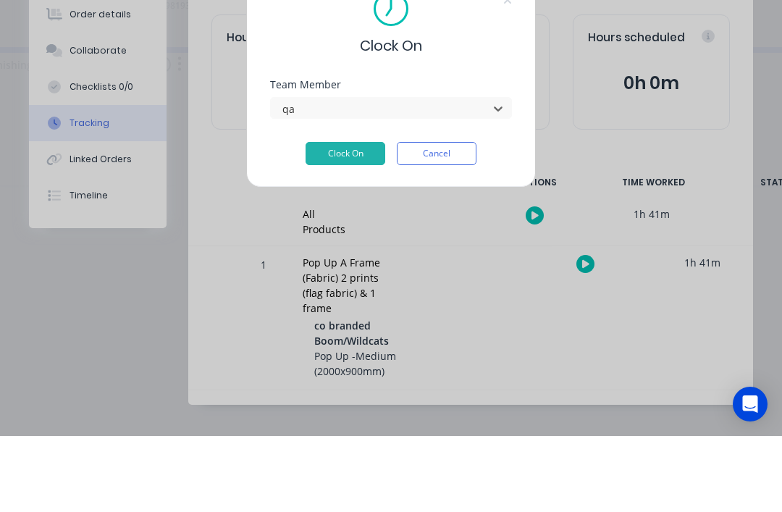
click at [345, 218] on button "Clock On" at bounding box center [346, 229] width 80 height 23
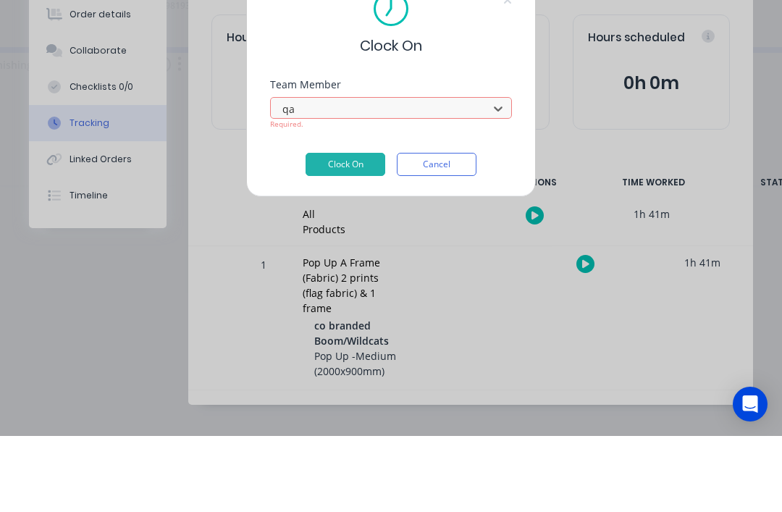
type input "q"
type input "joh"
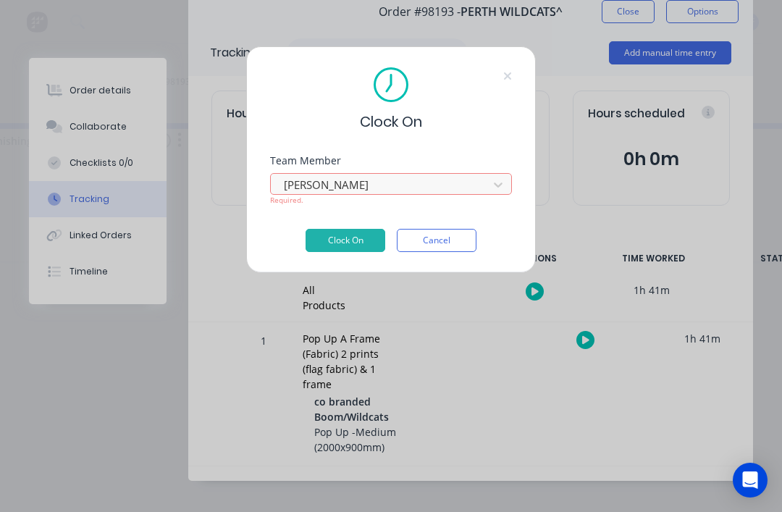
click at [355, 232] on button "Clock On" at bounding box center [346, 240] width 80 height 23
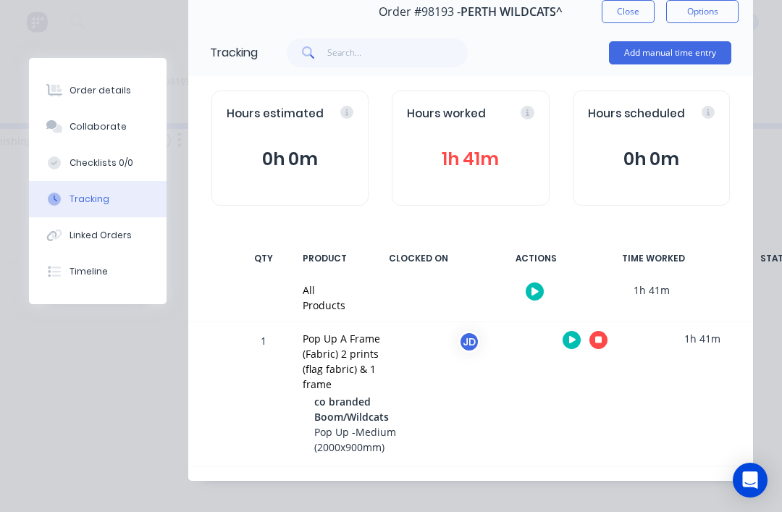
click at [60, 119] on button "Collaborate" at bounding box center [98, 127] width 138 height 36
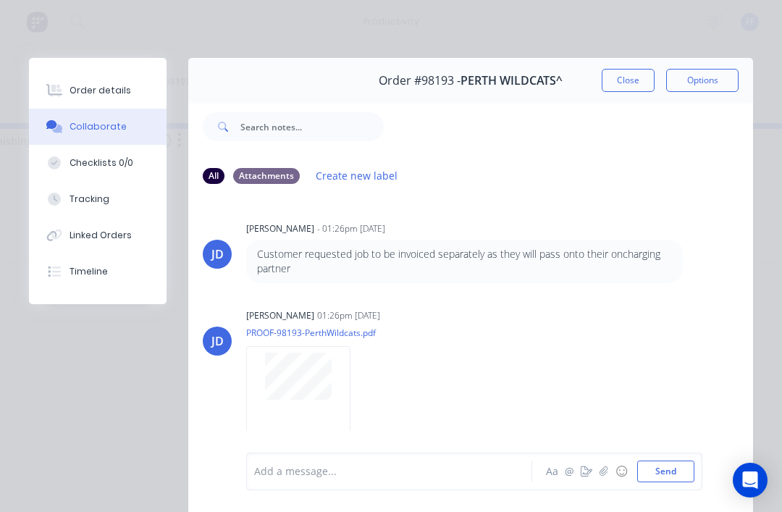
click at [606, 466] on button "button" at bounding box center [603, 471] width 17 height 17
click at [665, 477] on button "Send" at bounding box center [665, 471] width 57 height 22
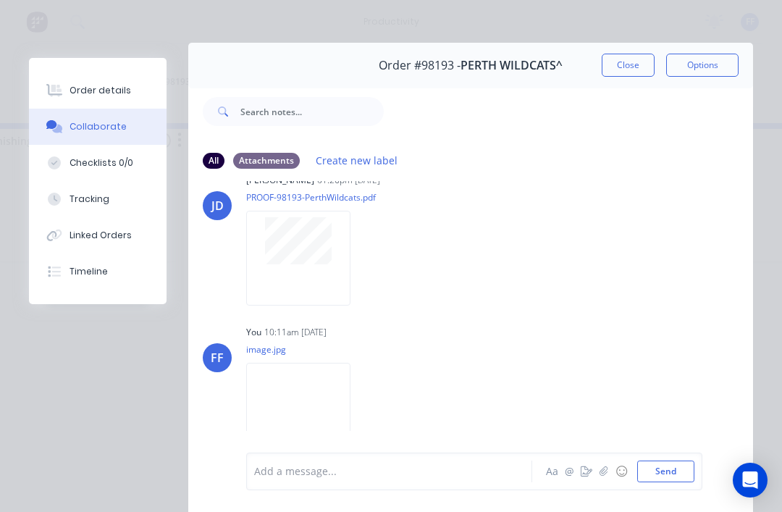
scroll to position [17, 0]
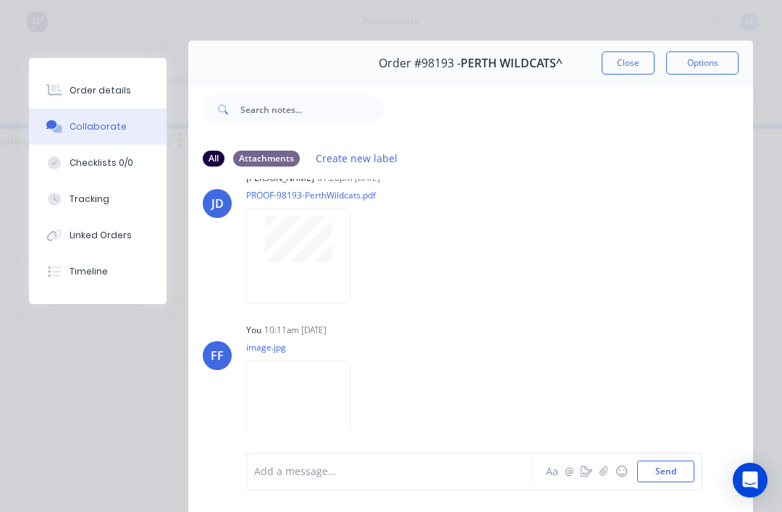
click at [632, 72] on button "Close" at bounding box center [628, 62] width 53 height 23
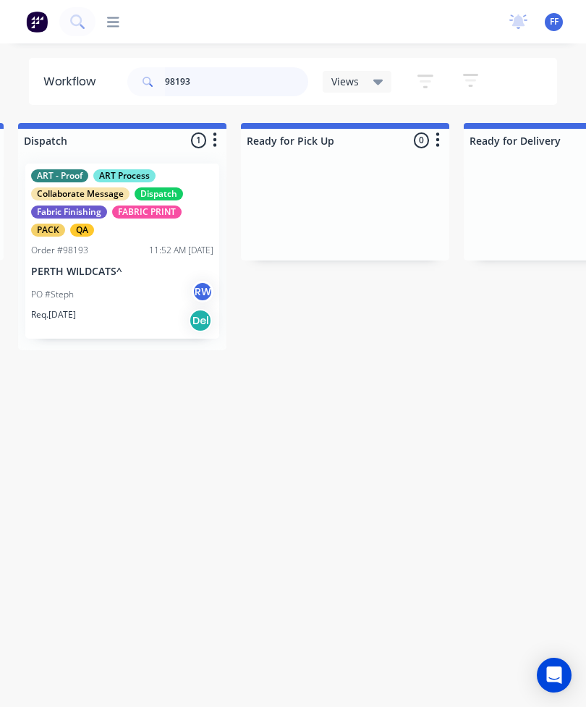
scroll to position [0, 3997]
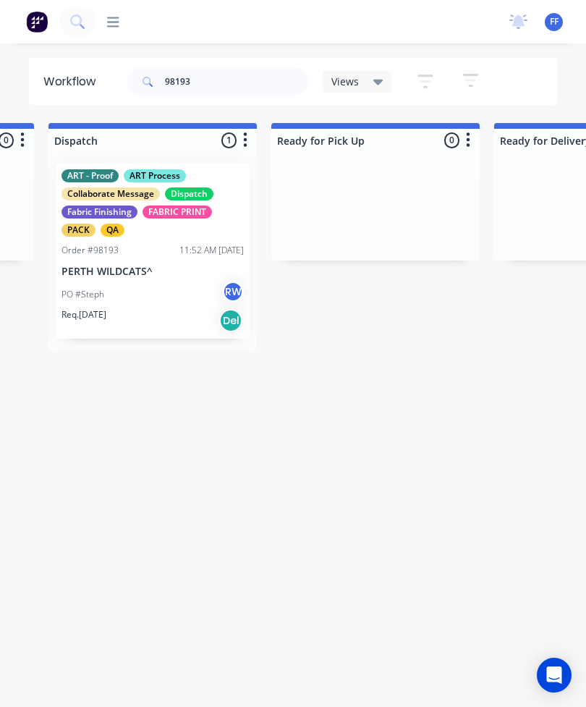
click at [168, 293] on div "PO #Steph RW" at bounding box center [153, 295] width 182 height 28
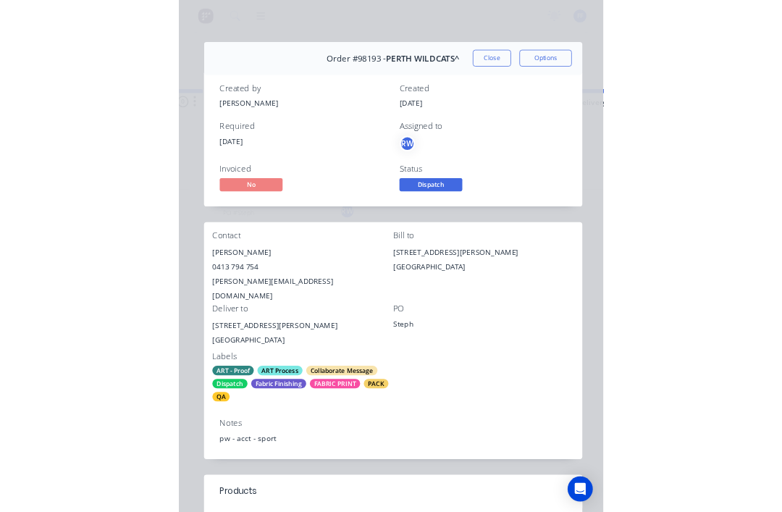
scroll to position [17, 3883]
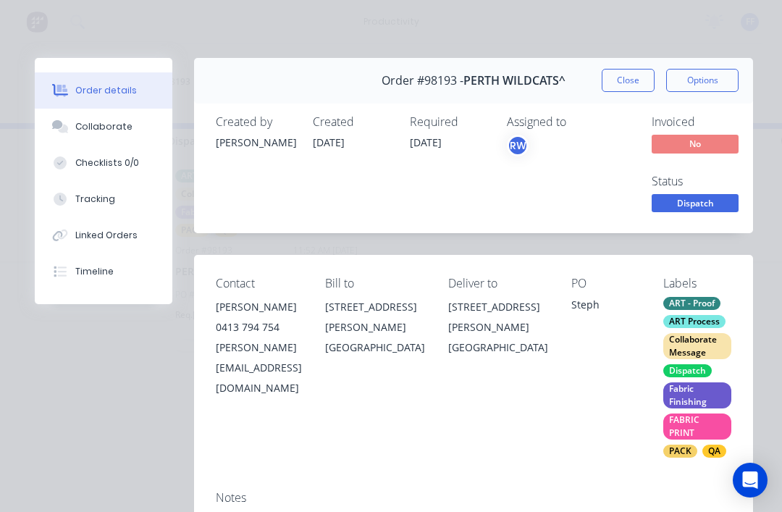
click at [99, 207] on button "Tracking" at bounding box center [104, 199] width 138 height 36
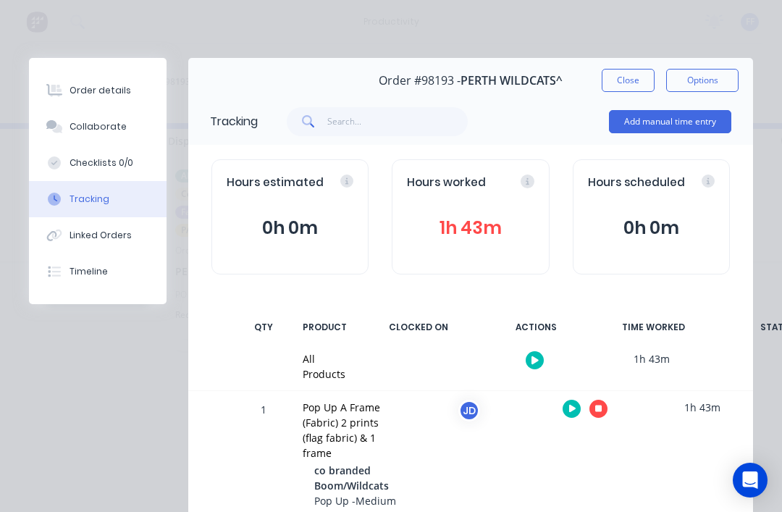
click at [591, 413] on button "button" at bounding box center [598, 409] width 18 height 18
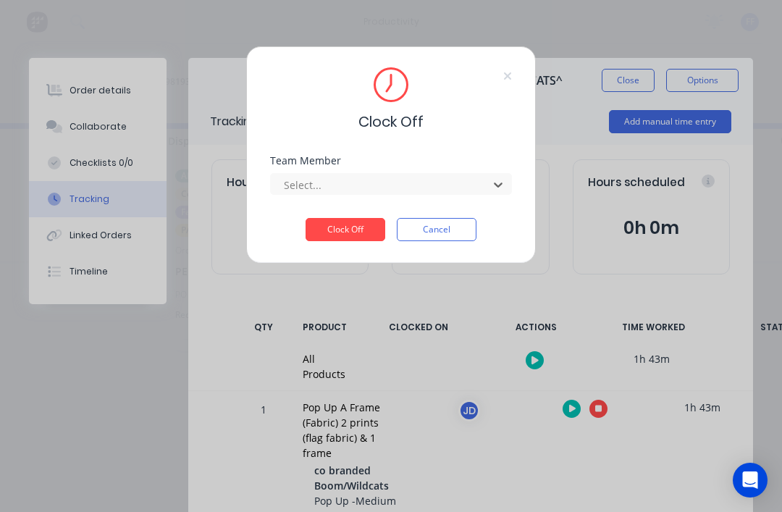
scroll to position [17, 3776]
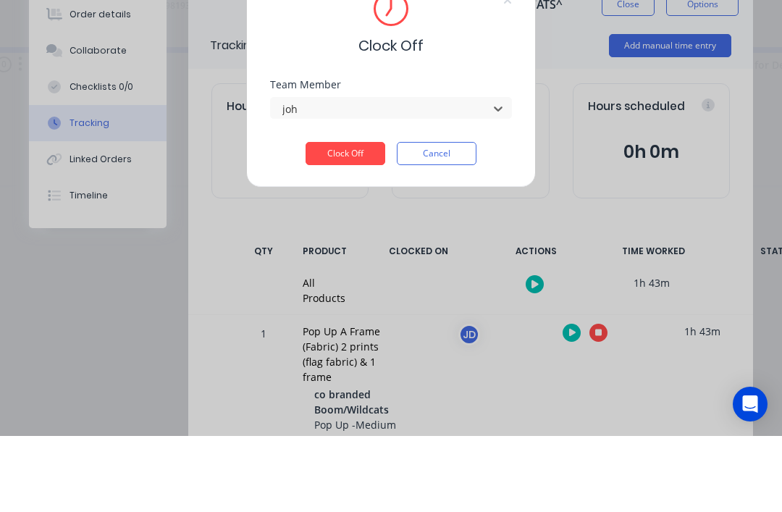
type input "joh"
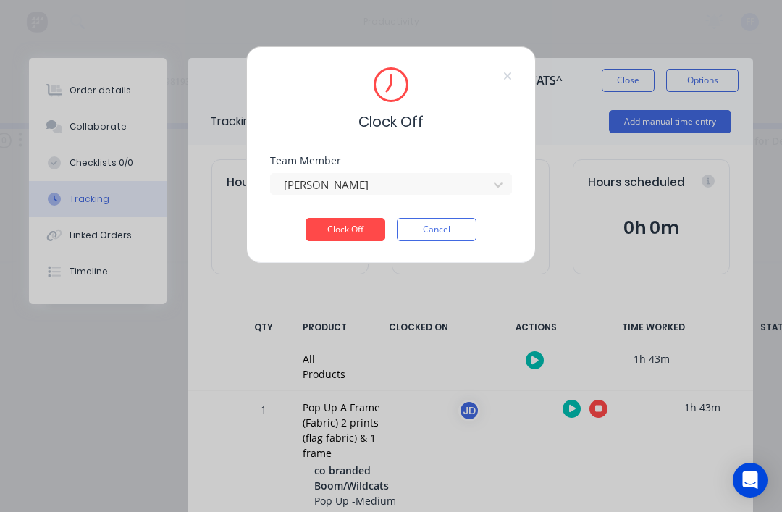
click at [347, 230] on button "Clock Off" at bounding box center [346, 229] width 80 height 23
